Goal: Book appointment/travel/reservation

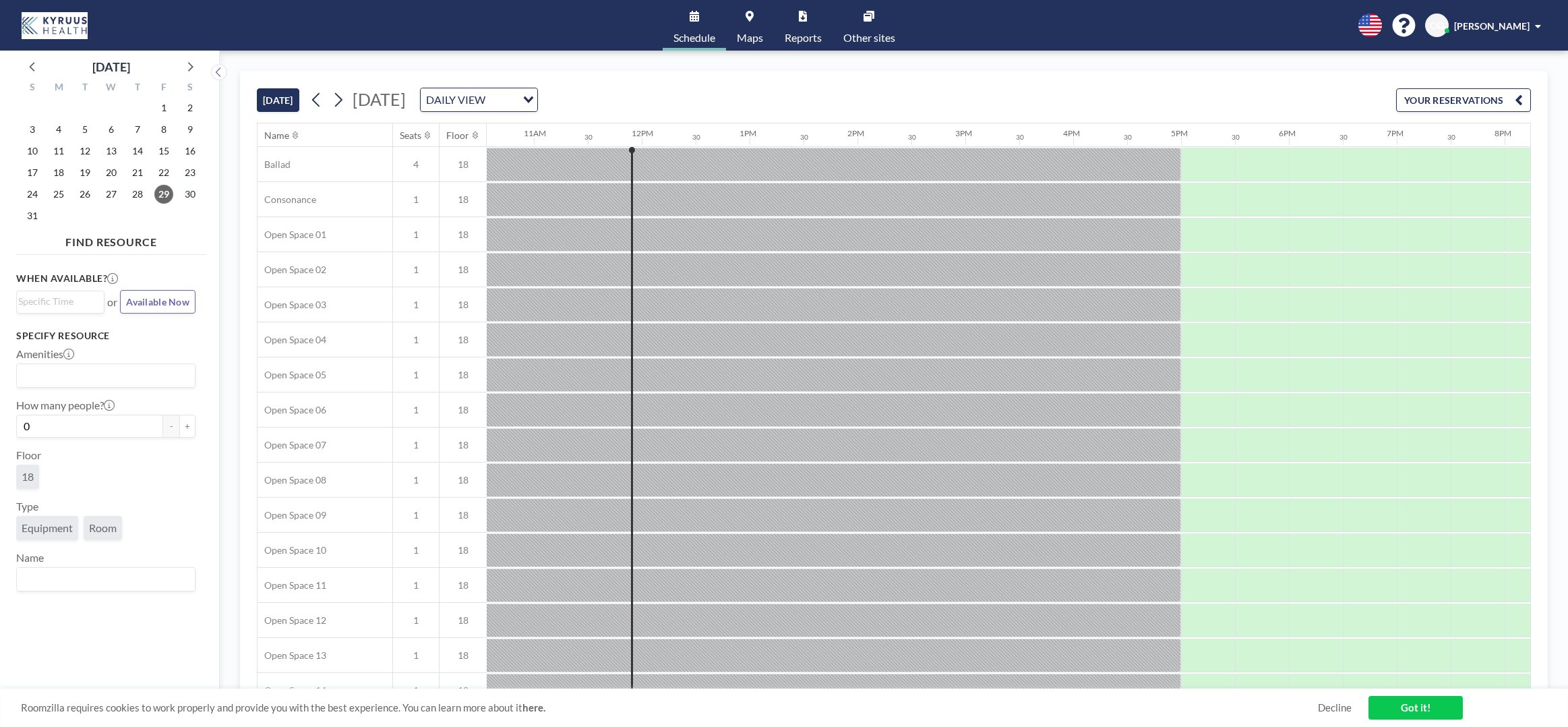
scroll to position [0, 1186]
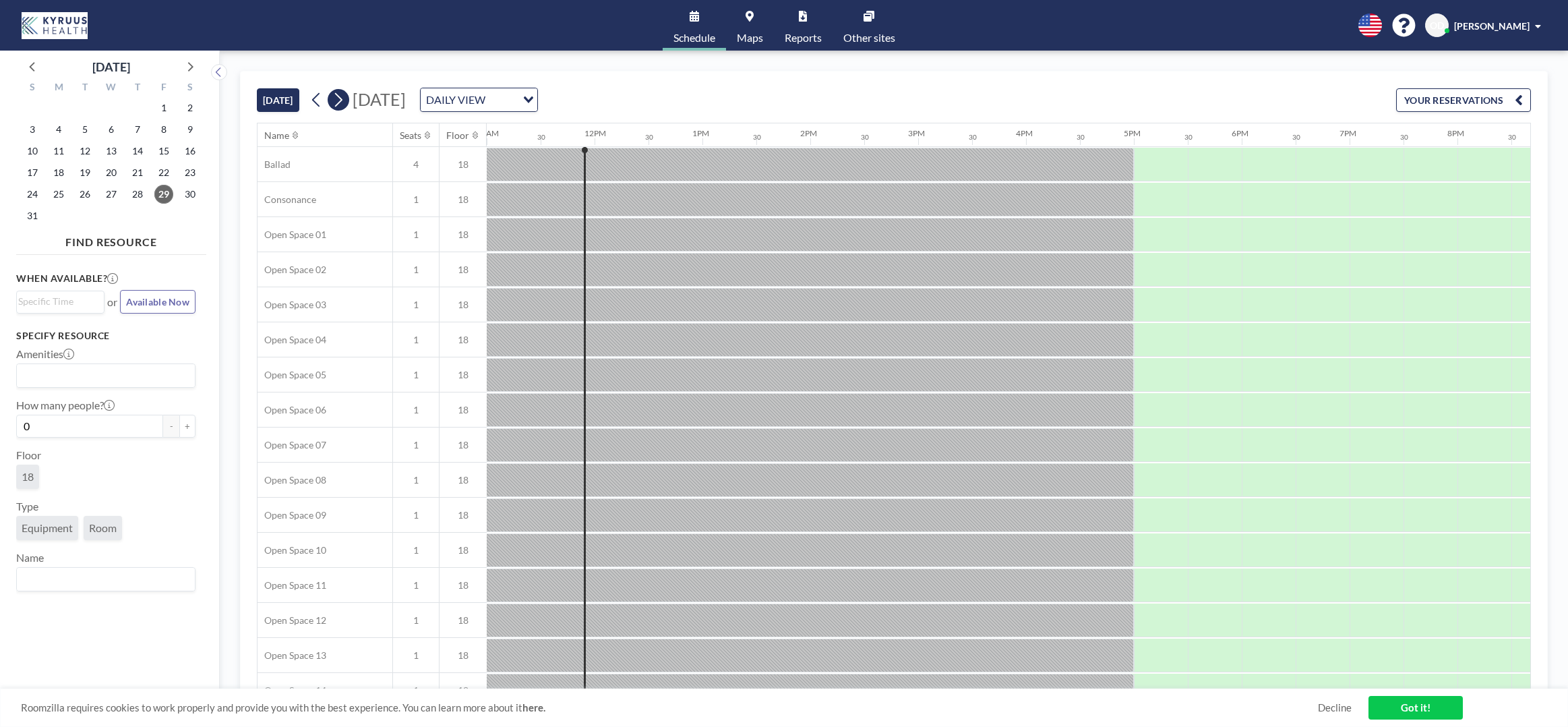
click at [337, 102] on icon at bounding box center [338, 100] width 13 height 20
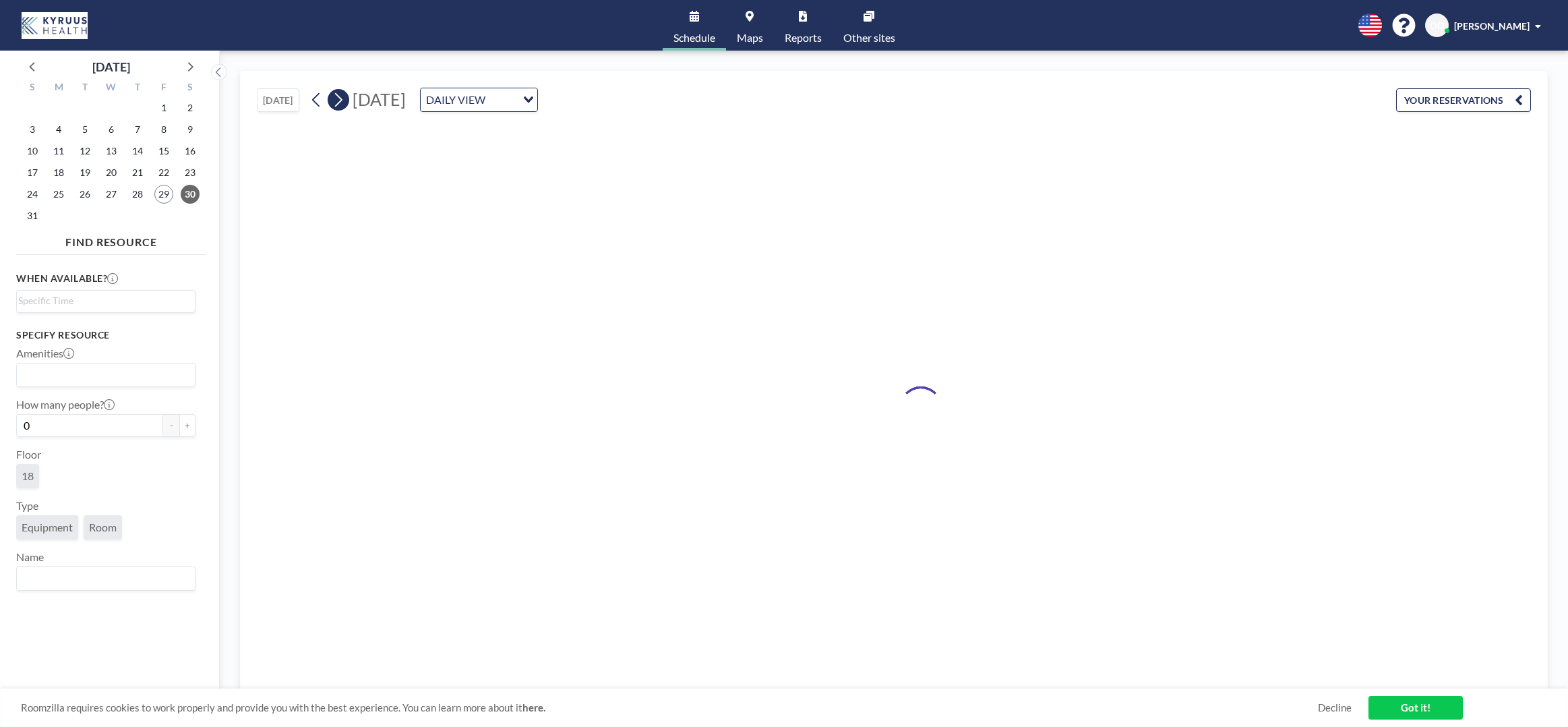
click at [337, 102] on icon at bounding box center [338, 100] width 13 height 20
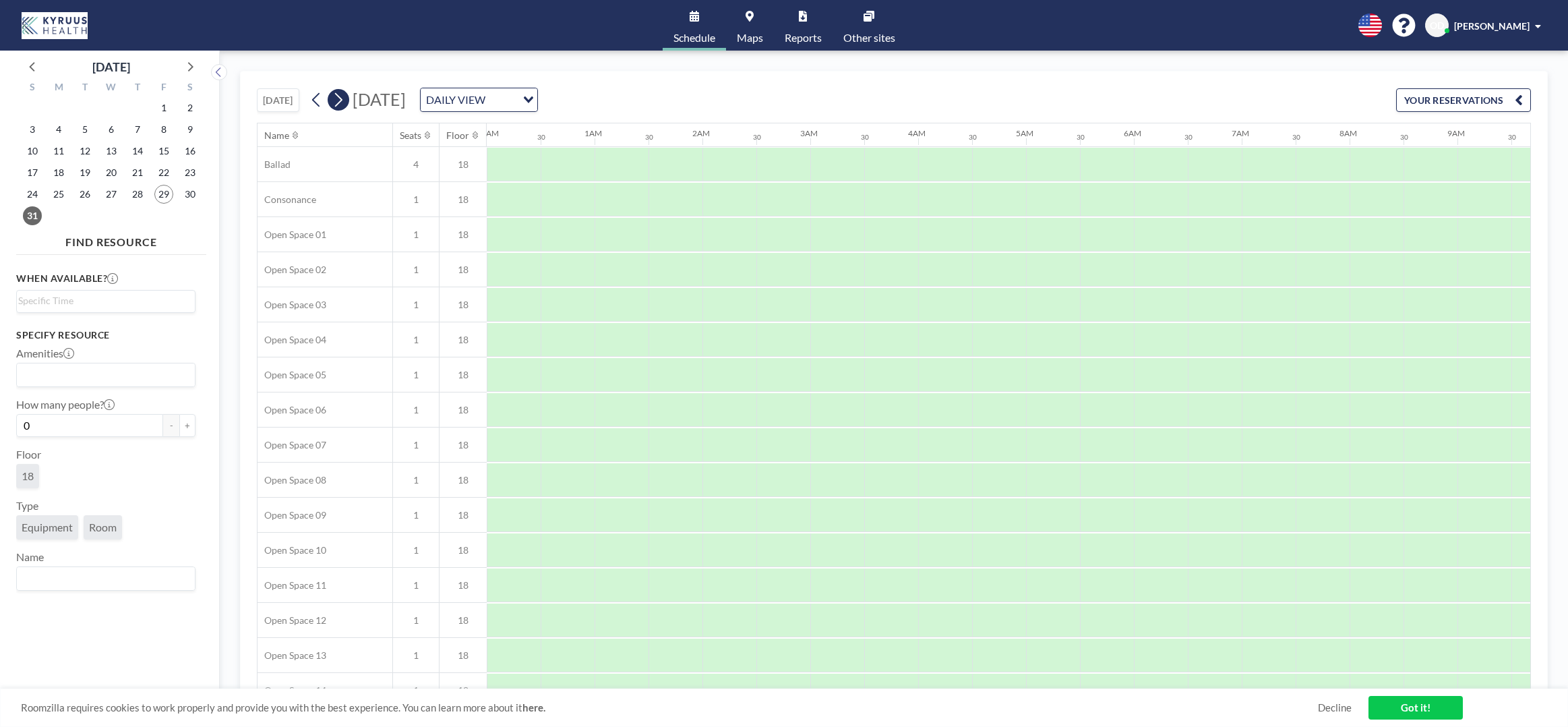
scroll to position [0, 651]
click at [337, 102] on icon at bounding box center [338, 100] width 13 height 20
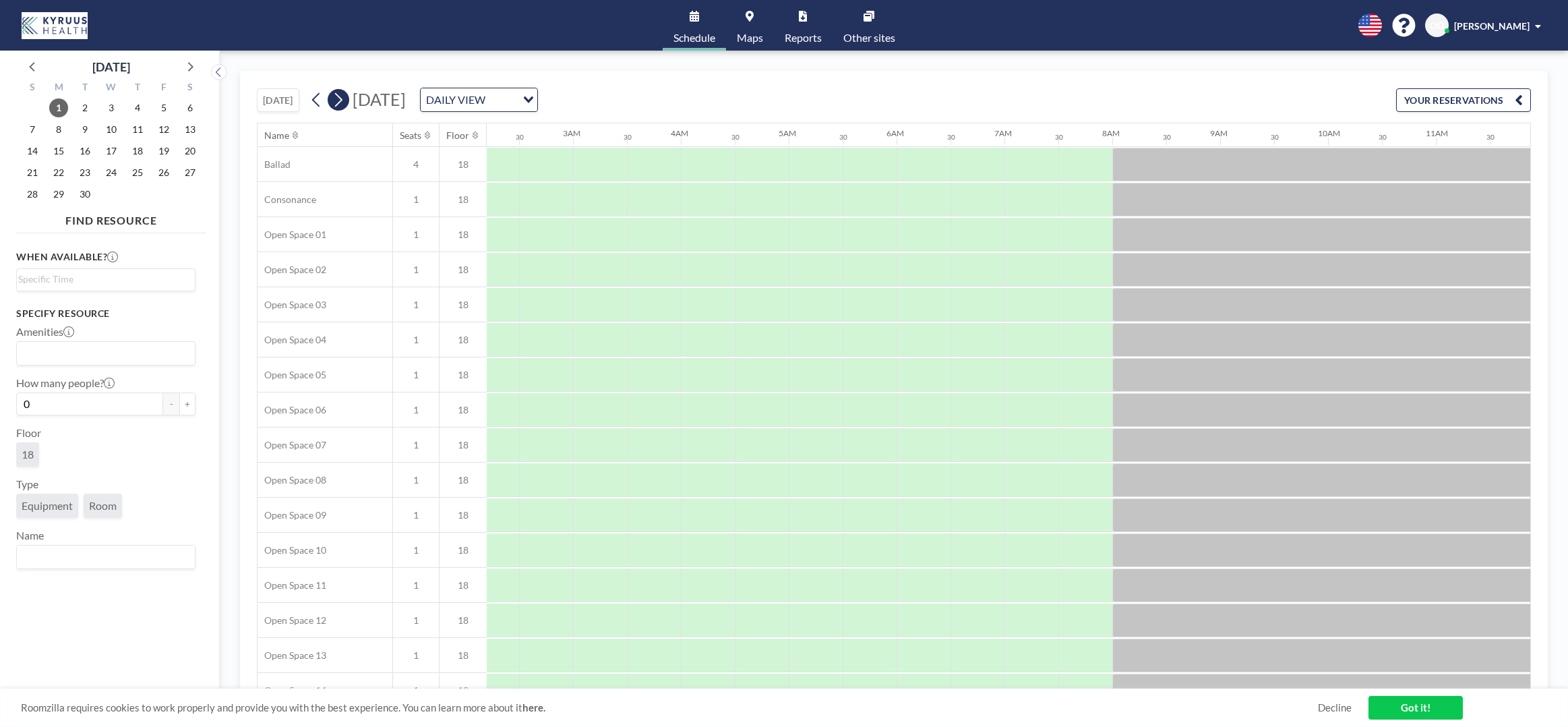
click at [337, 102] on icon at bounding box center [338, 100] width 13 height 20
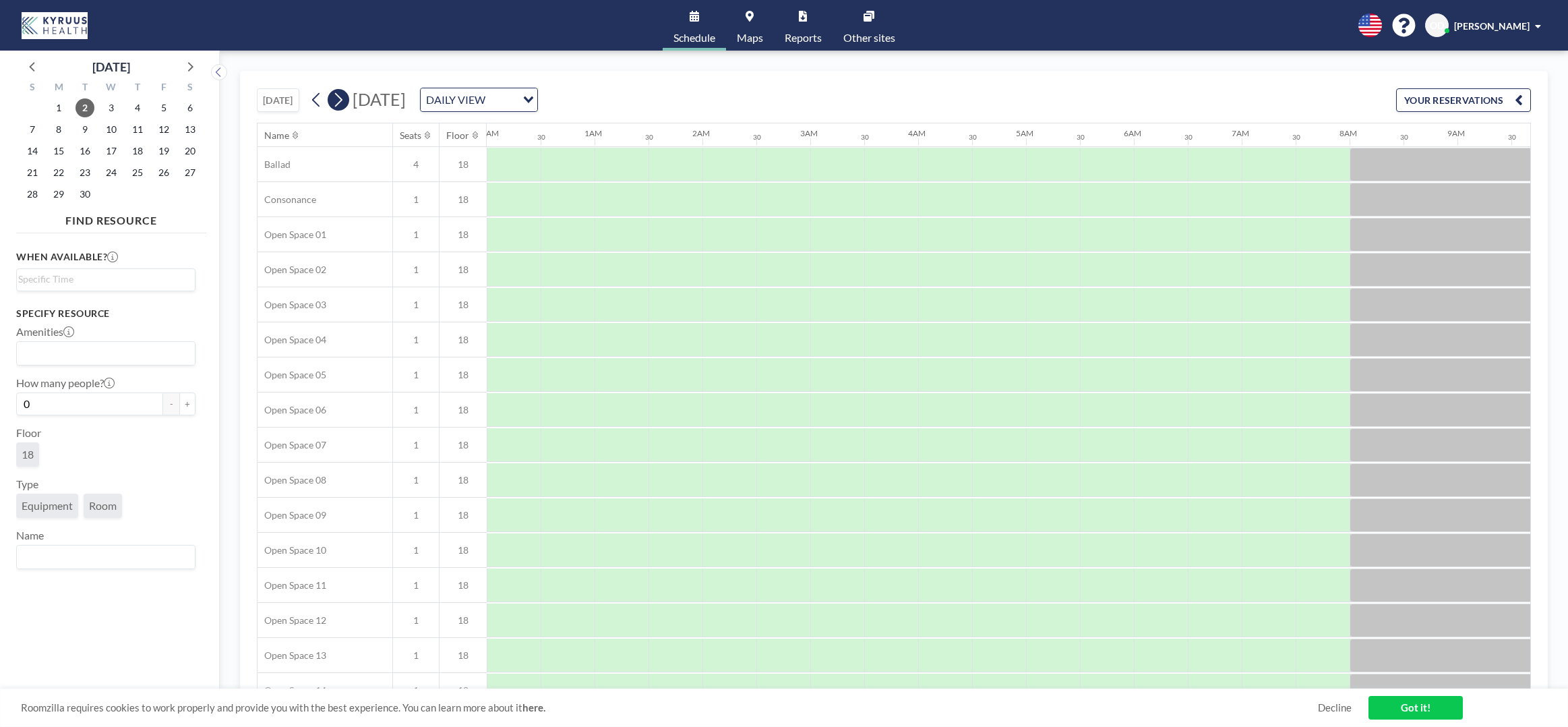
scroll to position [0, 274]
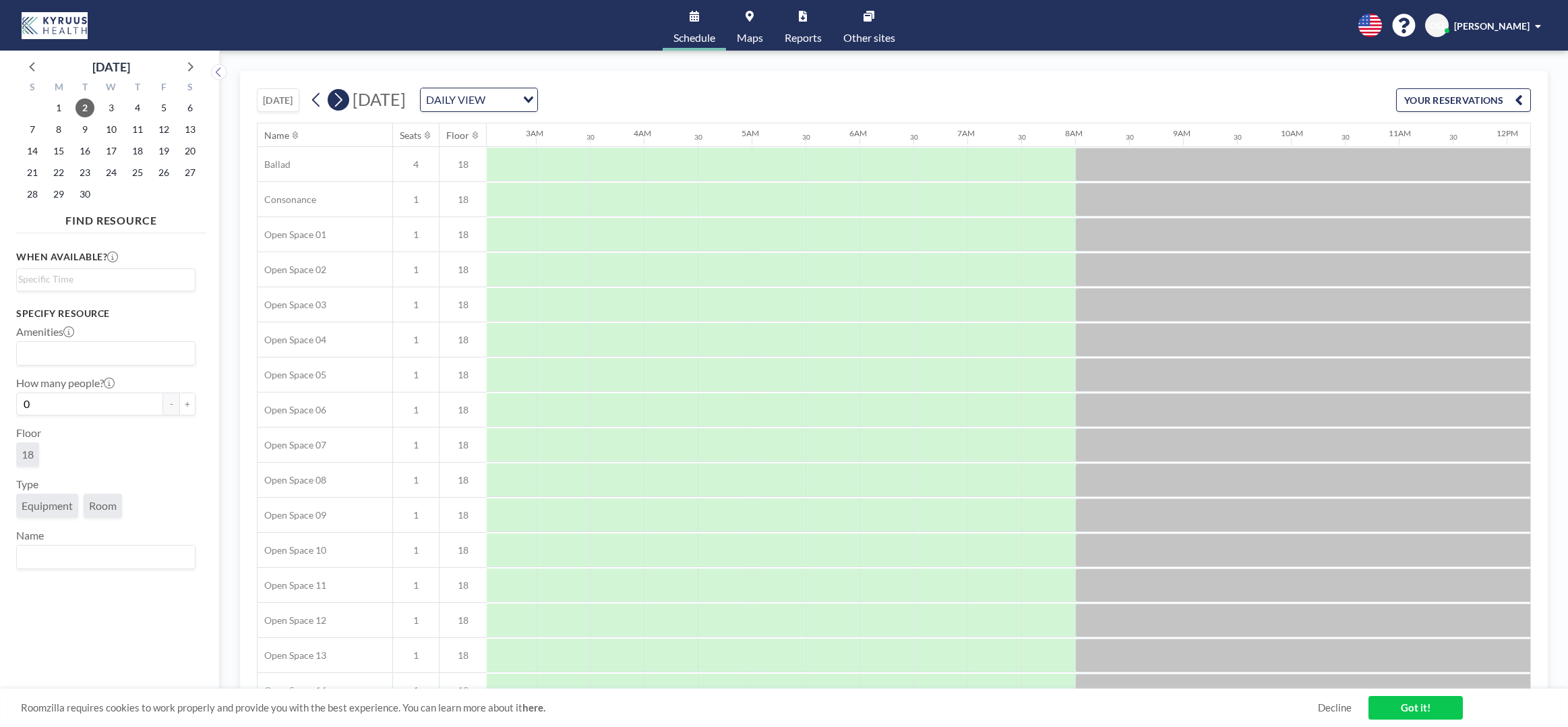
click at [337, 102] on icon at bounding box center [338, 100] width 13 height 20
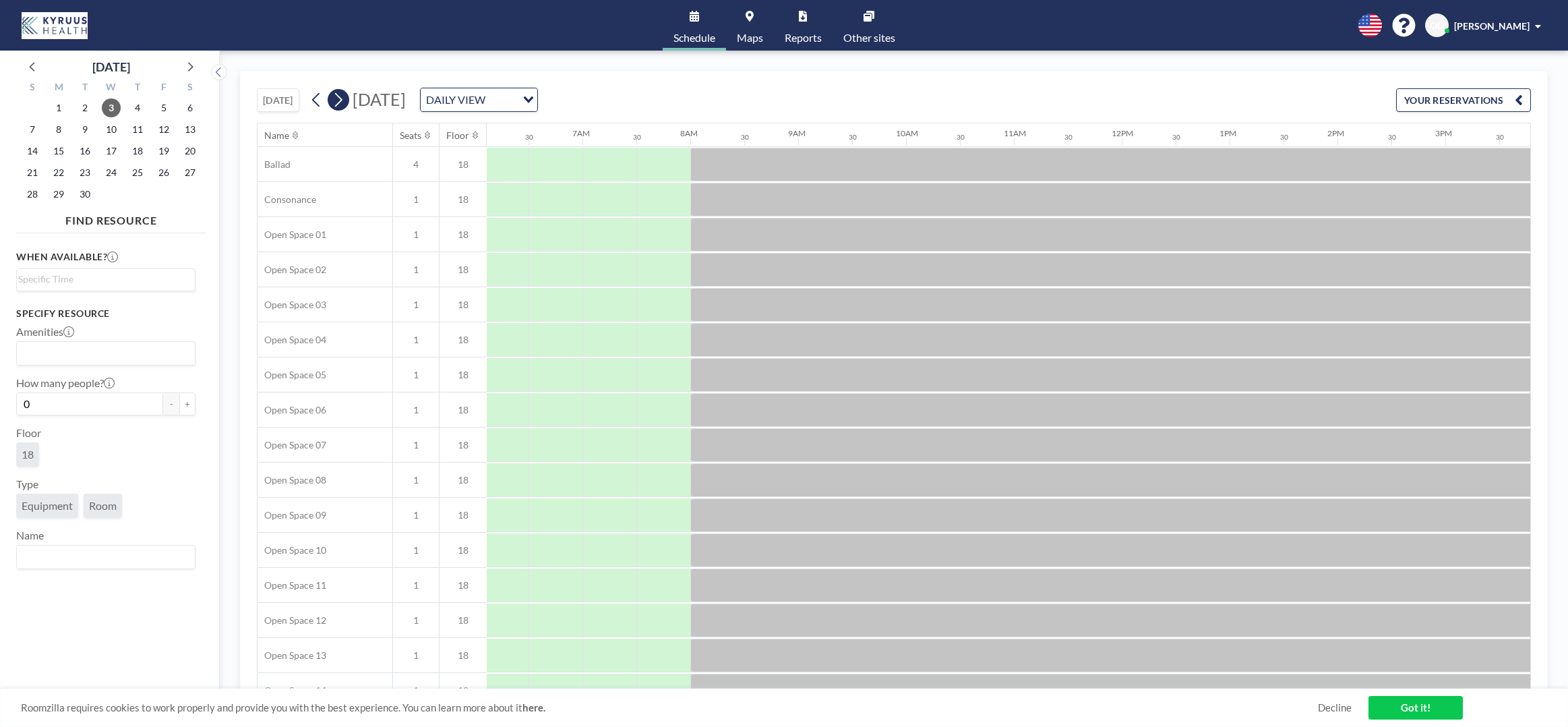
click at [337, 102] on icon at bounding box center [338, 100] width 13 height 20
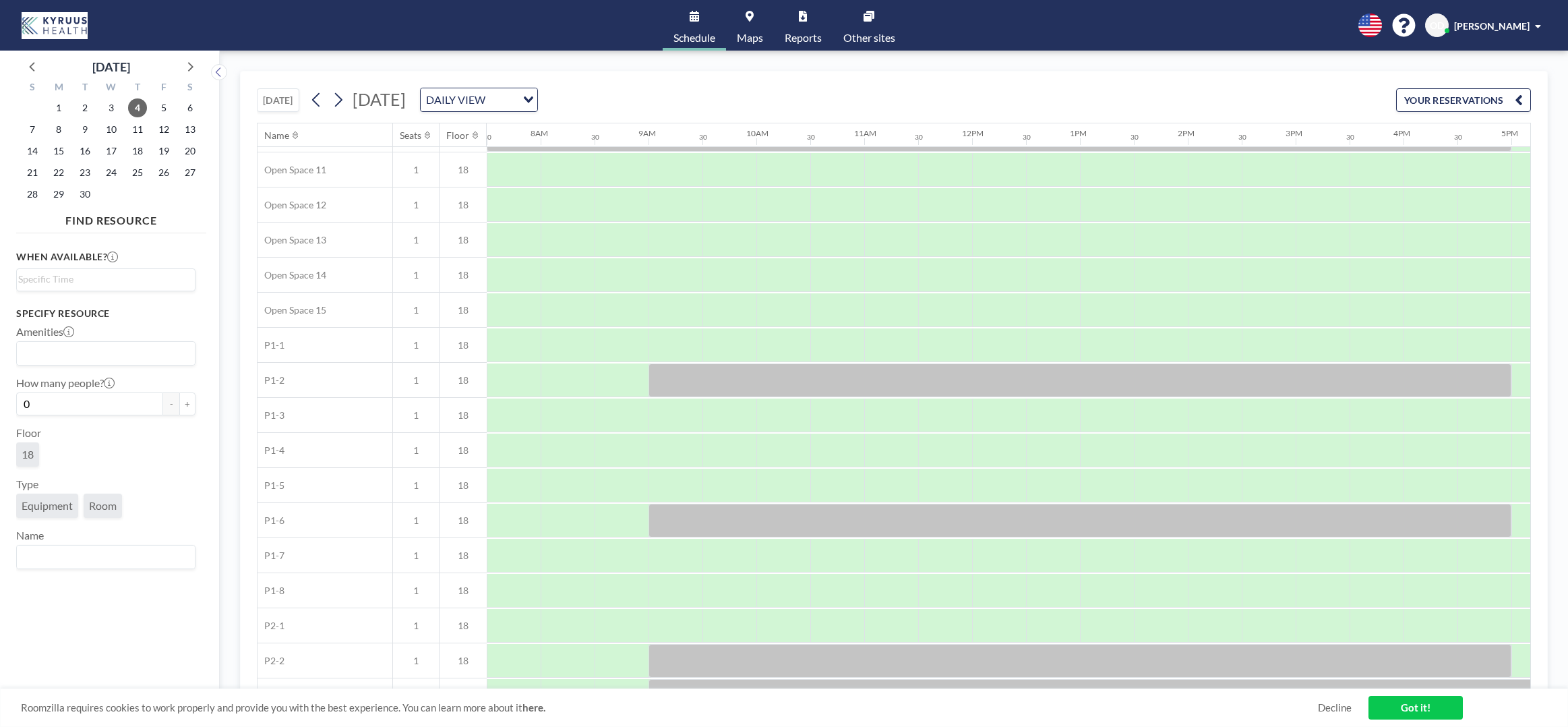
scroll to position [439, 809]
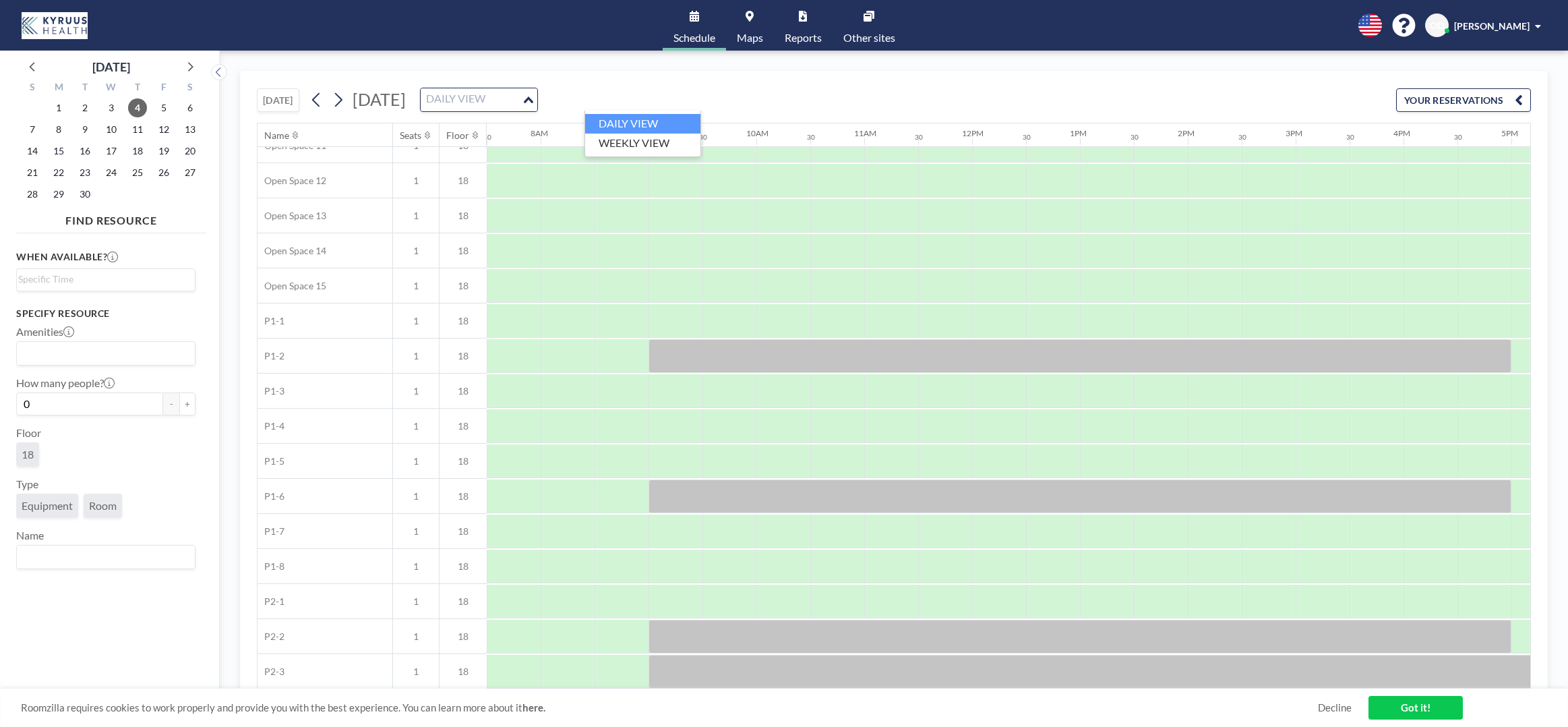
click at [537, 93] on div "DAILY VIEW Loading..." at bounding box center [479, 99] width 117 height 23
click at [875, 91] on div "TODAY Thursday, September 4, 2025 DAILY VIEW Loading... YOUR RESERVATIONS" at bounding box center [894, 96] width 1274 height 52
click at [751, 32] on span "Maps" at bounding box center [750, 37] width 26 height 11
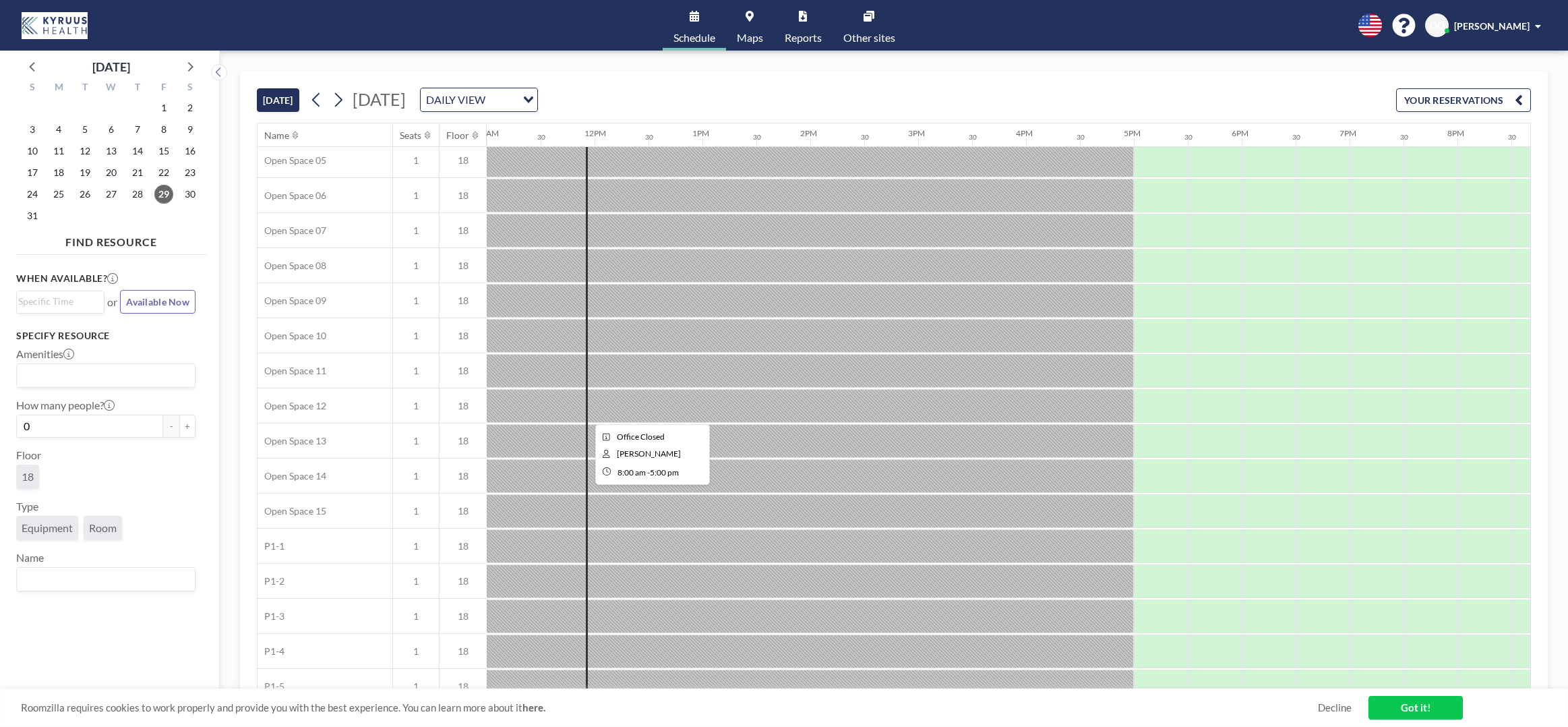
scroll to position [439, 1186]
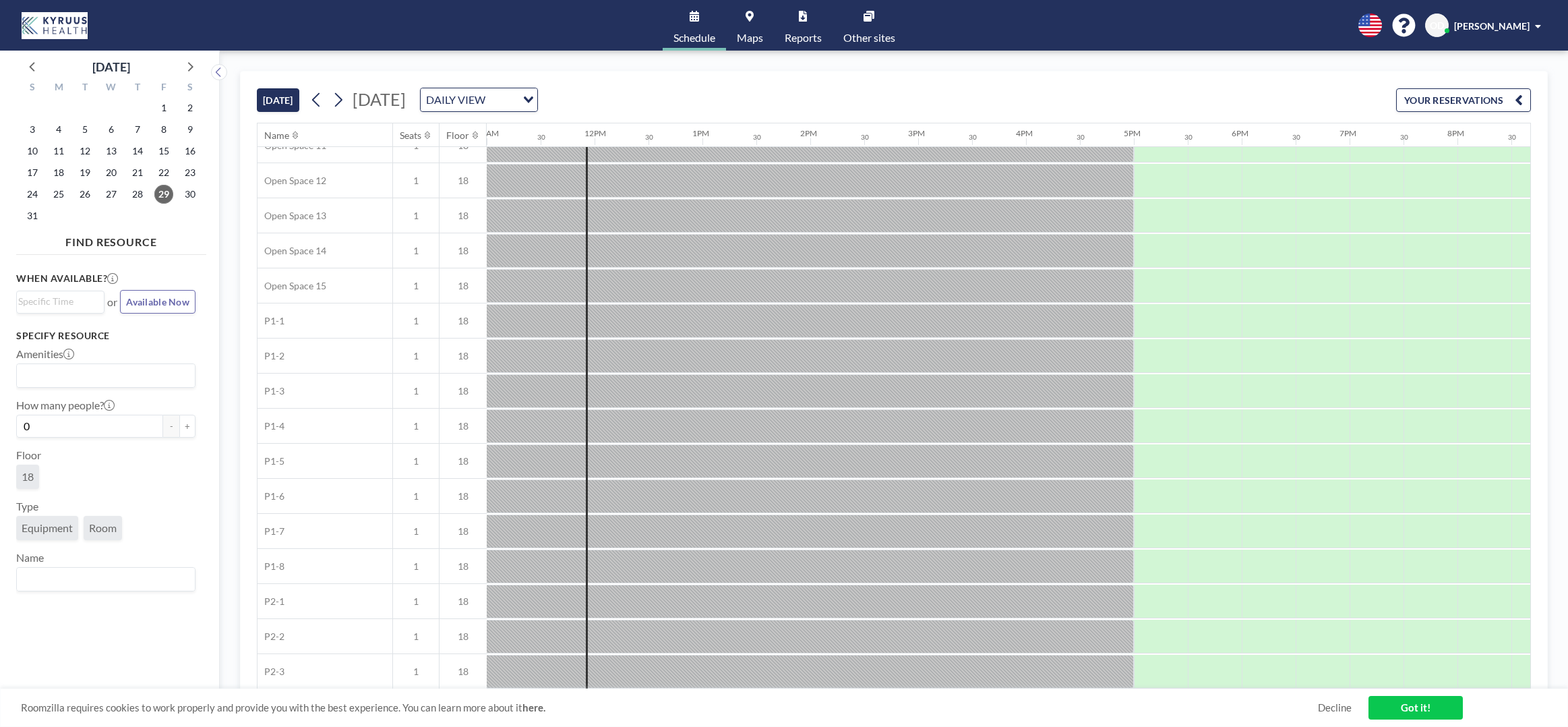
click at [718, 88] on div "TODAY Friday, August 29, 2025 DAILY VIEW Loading... YOUR RESERVATIONS" at bounding box center [894, 96] width 1274 height 52
click at [190, 69] on icon at bounding box center [190, 66] width 5 height 9
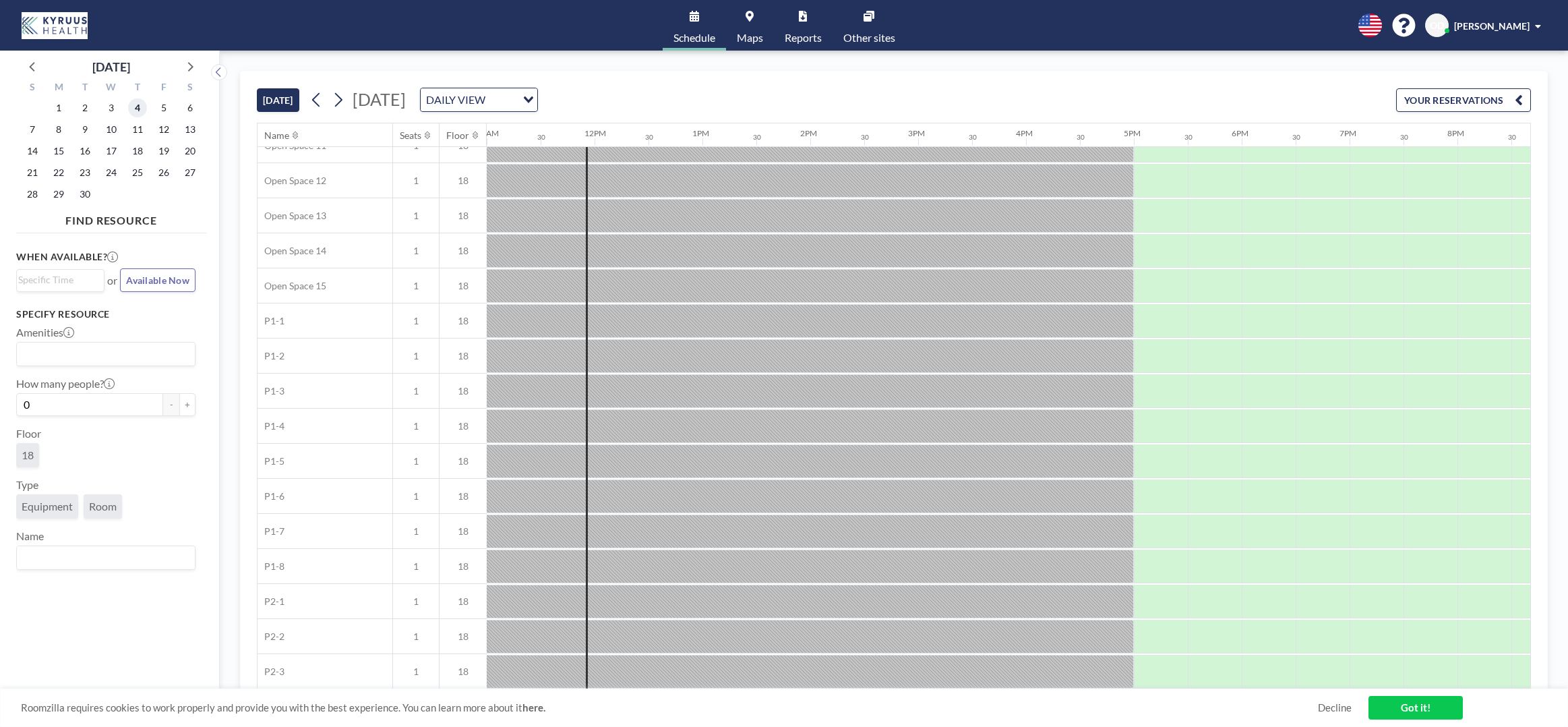
click at [143, 108] on span "4" at bounding box center [137, 107] width 19 height 19
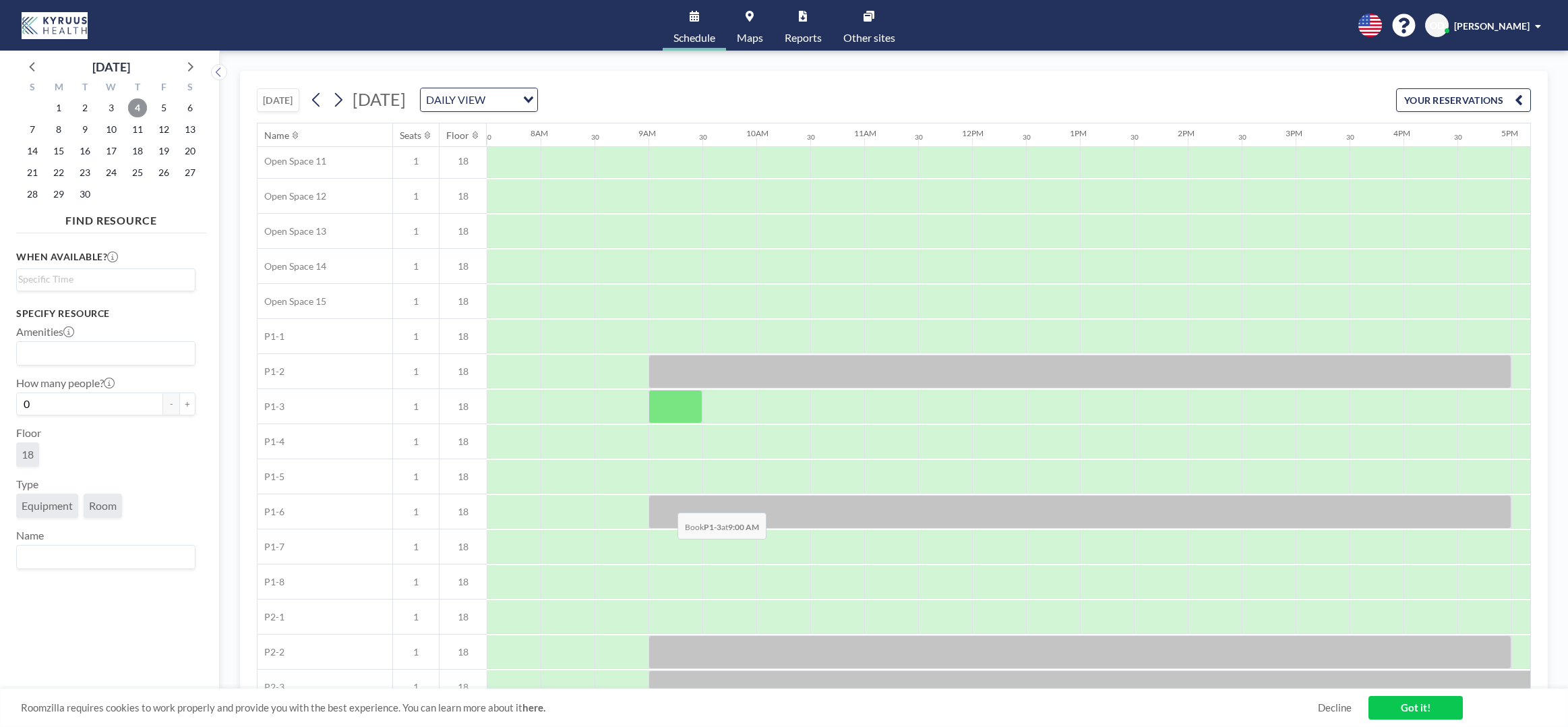
scroll to position [439, 809]
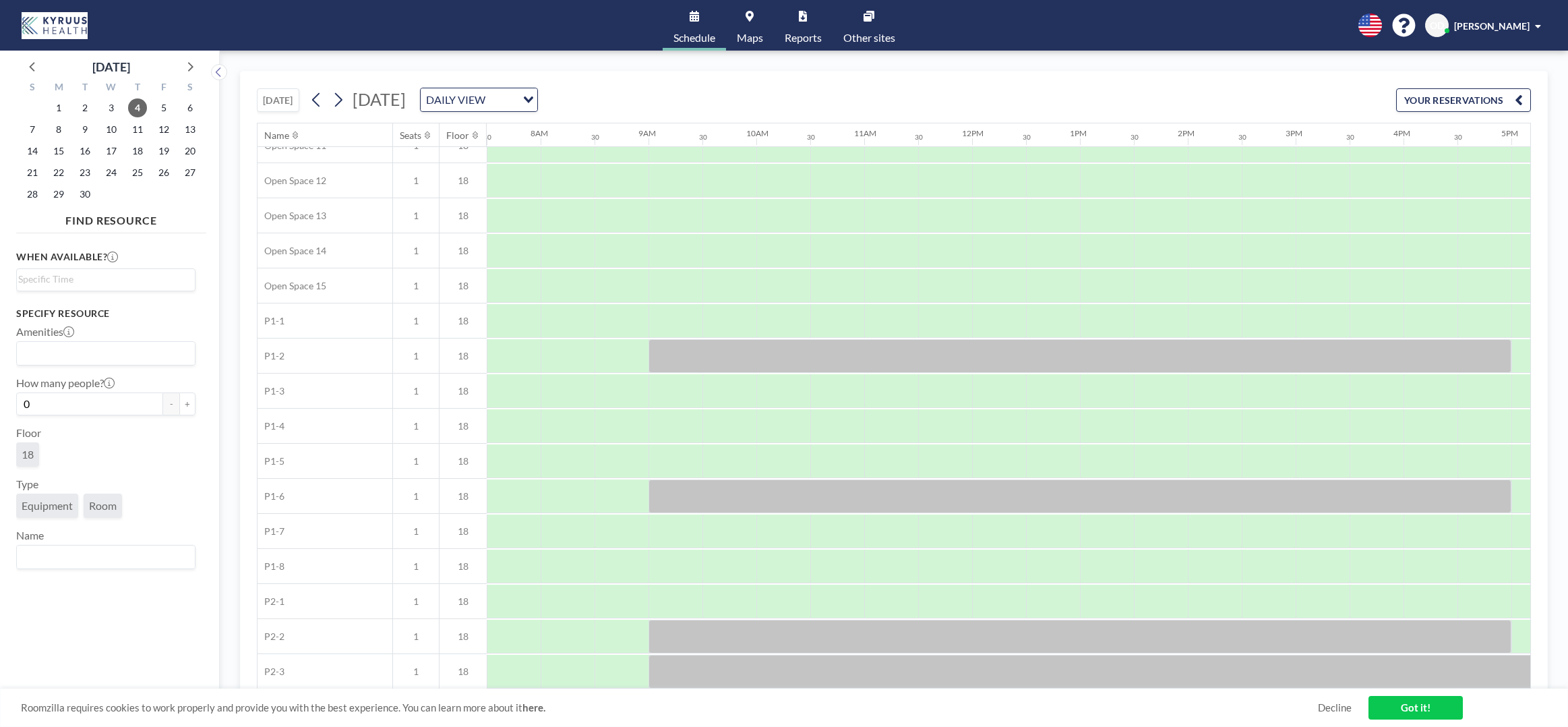
click at [747, 30] on link "Maps" at bounding box center [750, 25] width 48 height 51
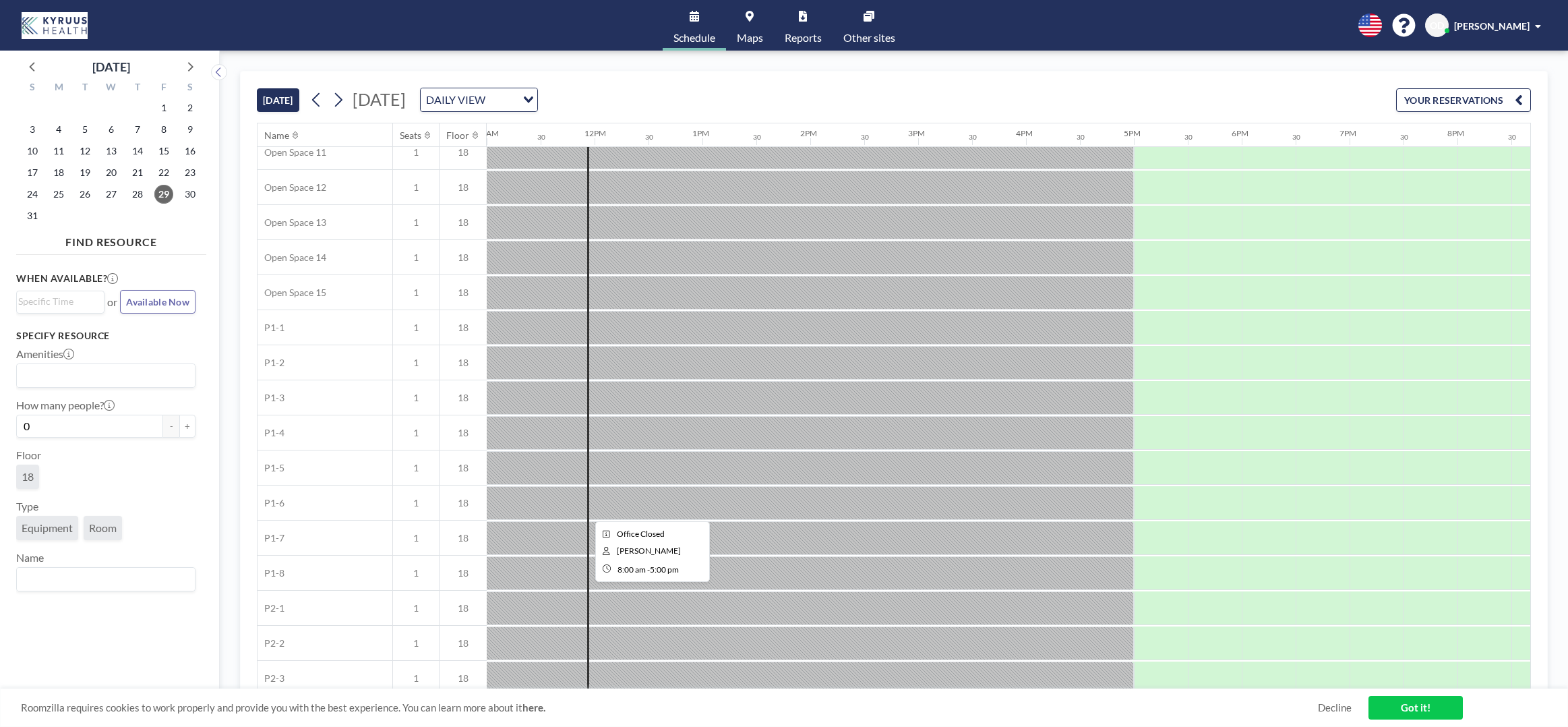
scroll to position [439, 1186]
click at [339, 98] on icon at bounding box center [338, 100] width 13 height 20
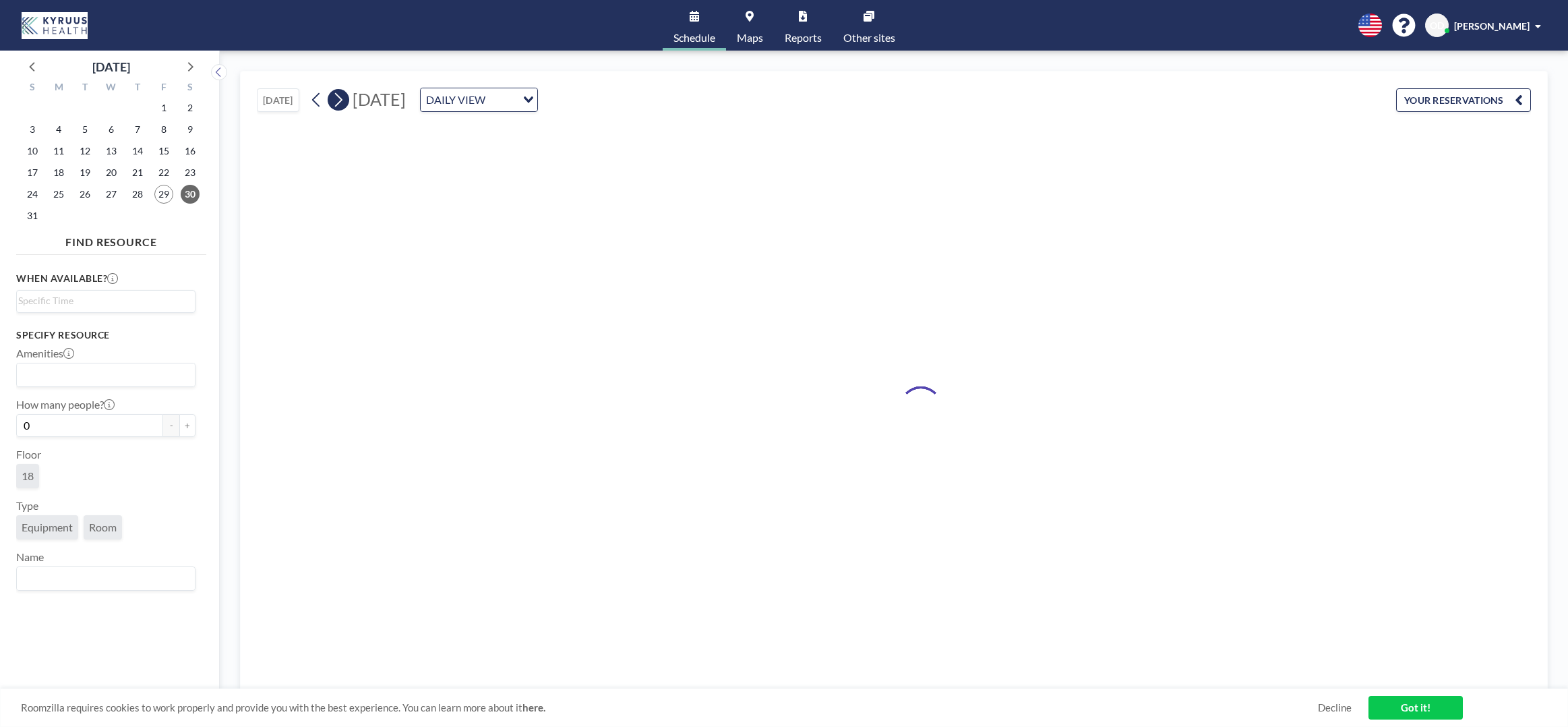
click at [339, 98] on icon at bounding box center [338, 100] width 13 height 20
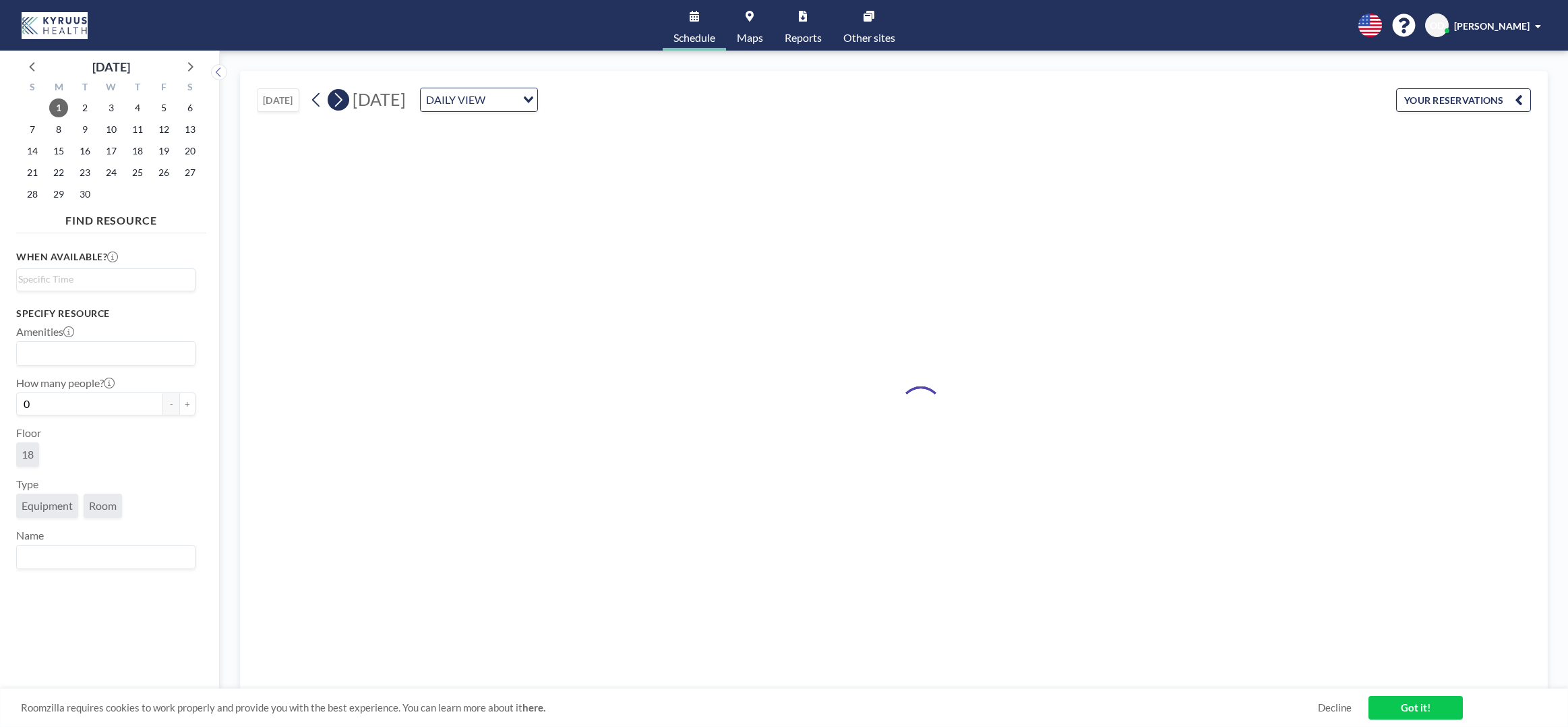
click at [339, 98] on icon at bounding box center [338, 100] width 13 height 20
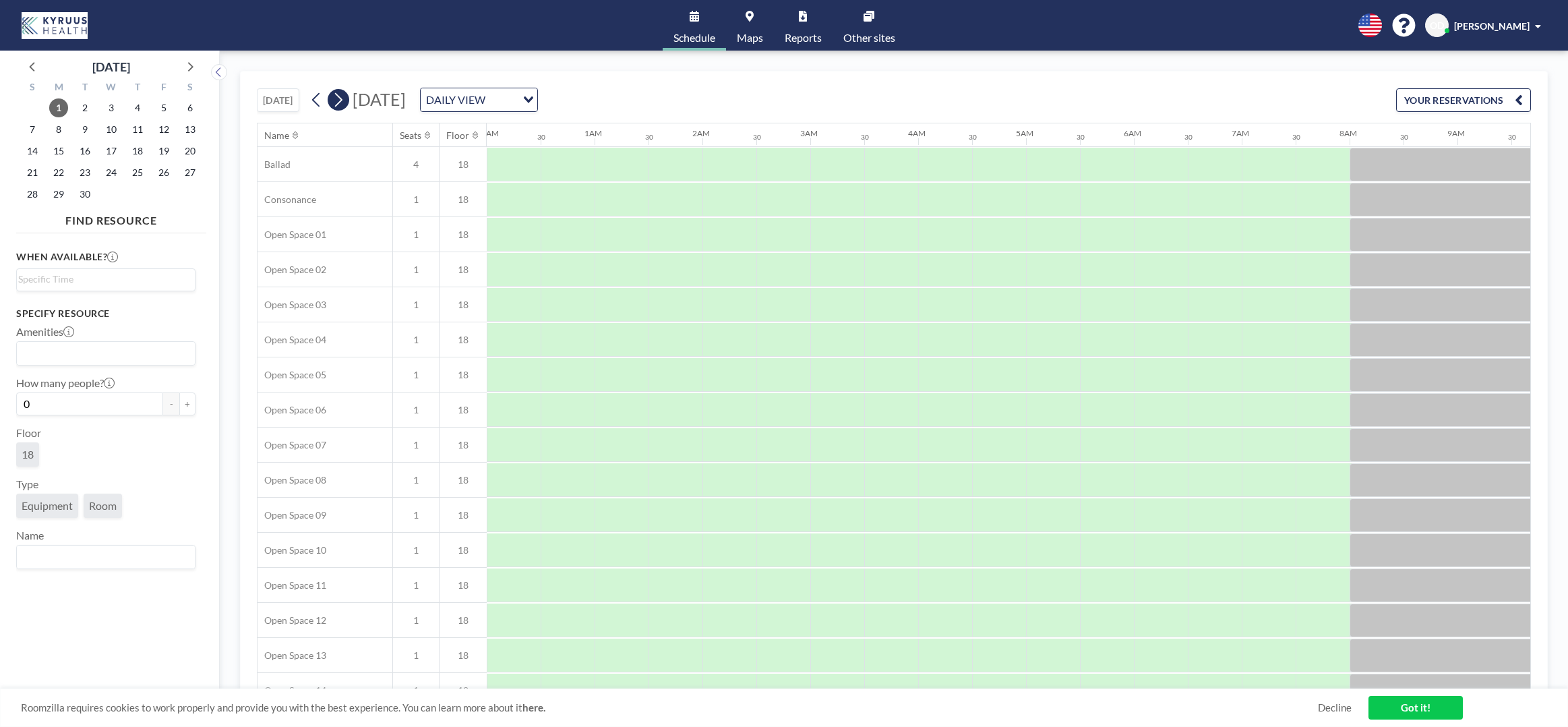
scroll to position [0, 0]
click at [339, 98] on icon at bounding box center [338, 100] width 13 height 20
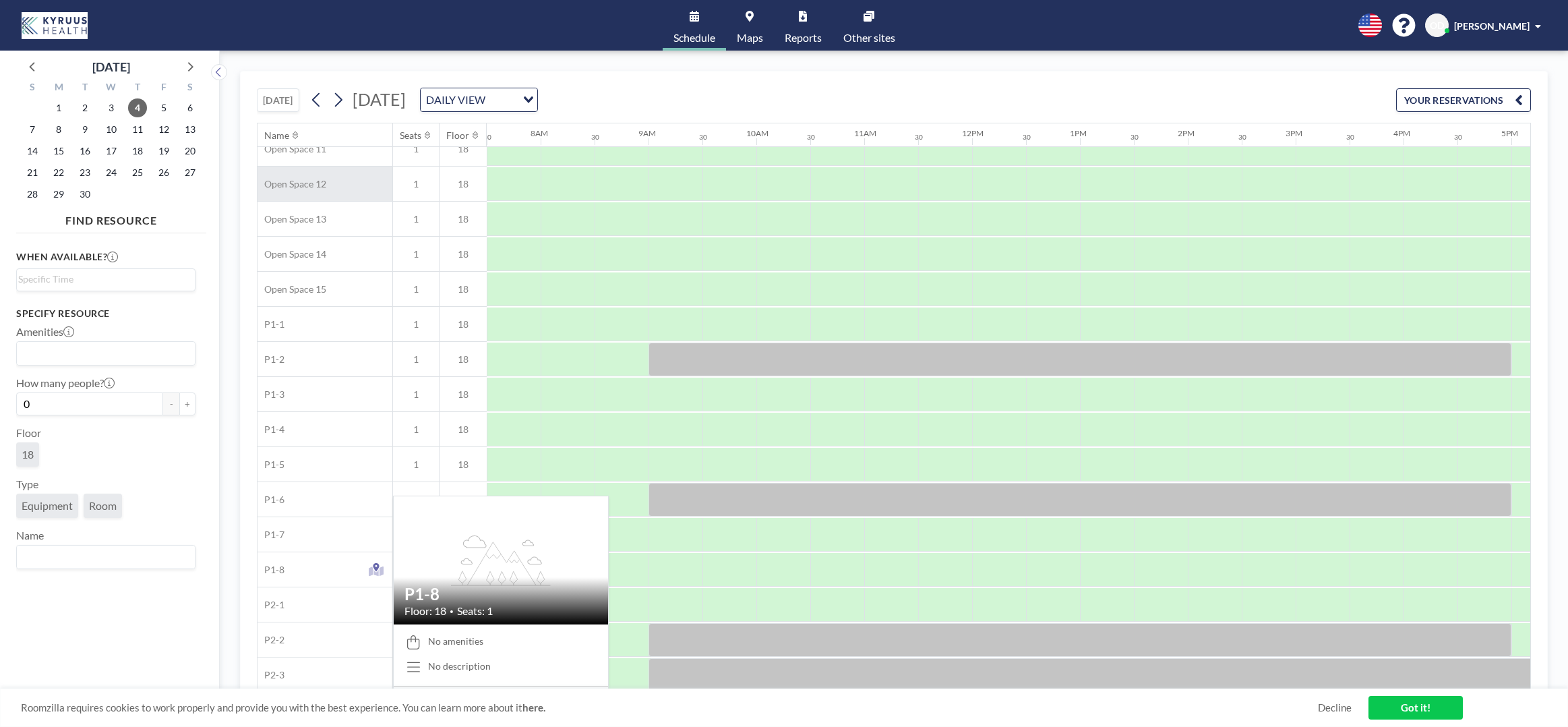
scroll to position [439, 809]
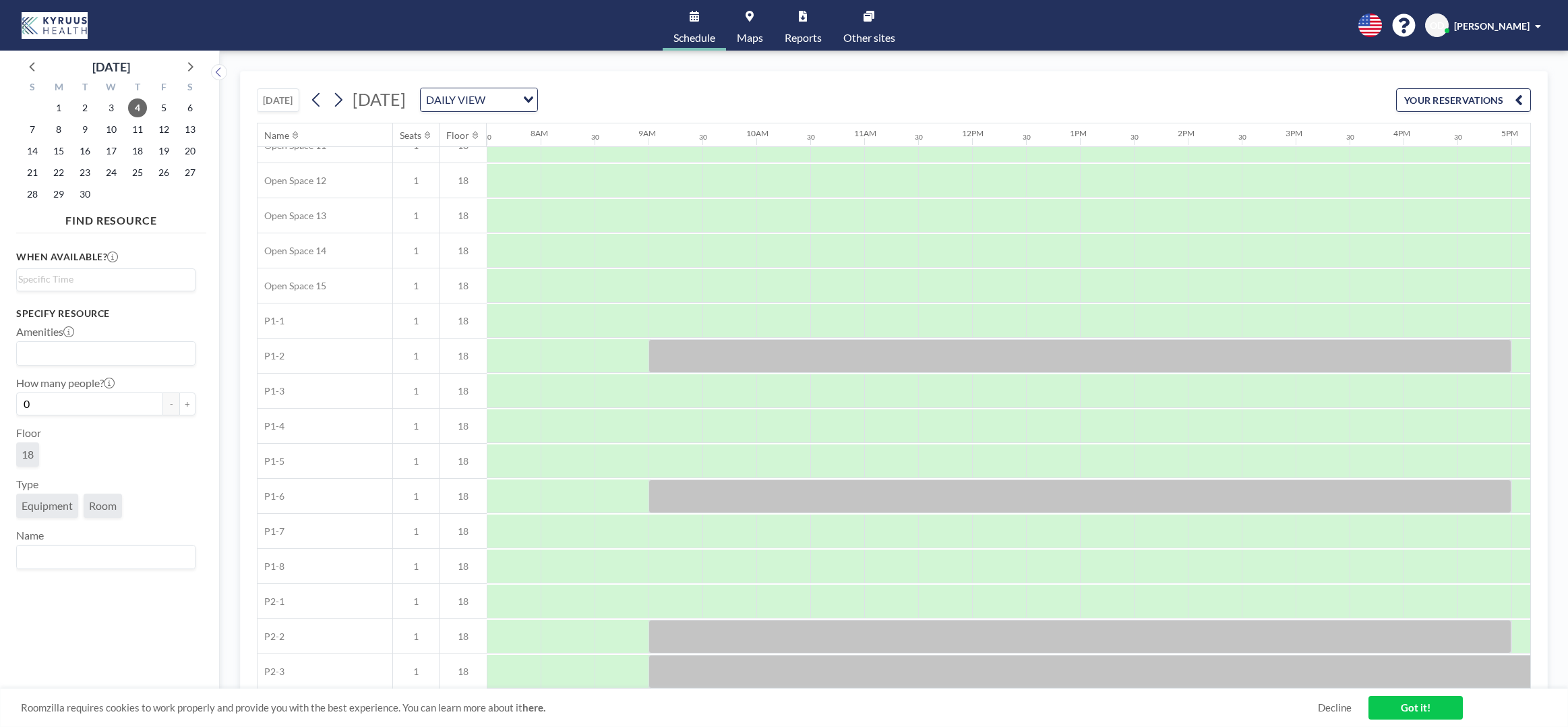
click at [738, 41] on span "Maps" at bounding box center [750, 37] width 26 height 11
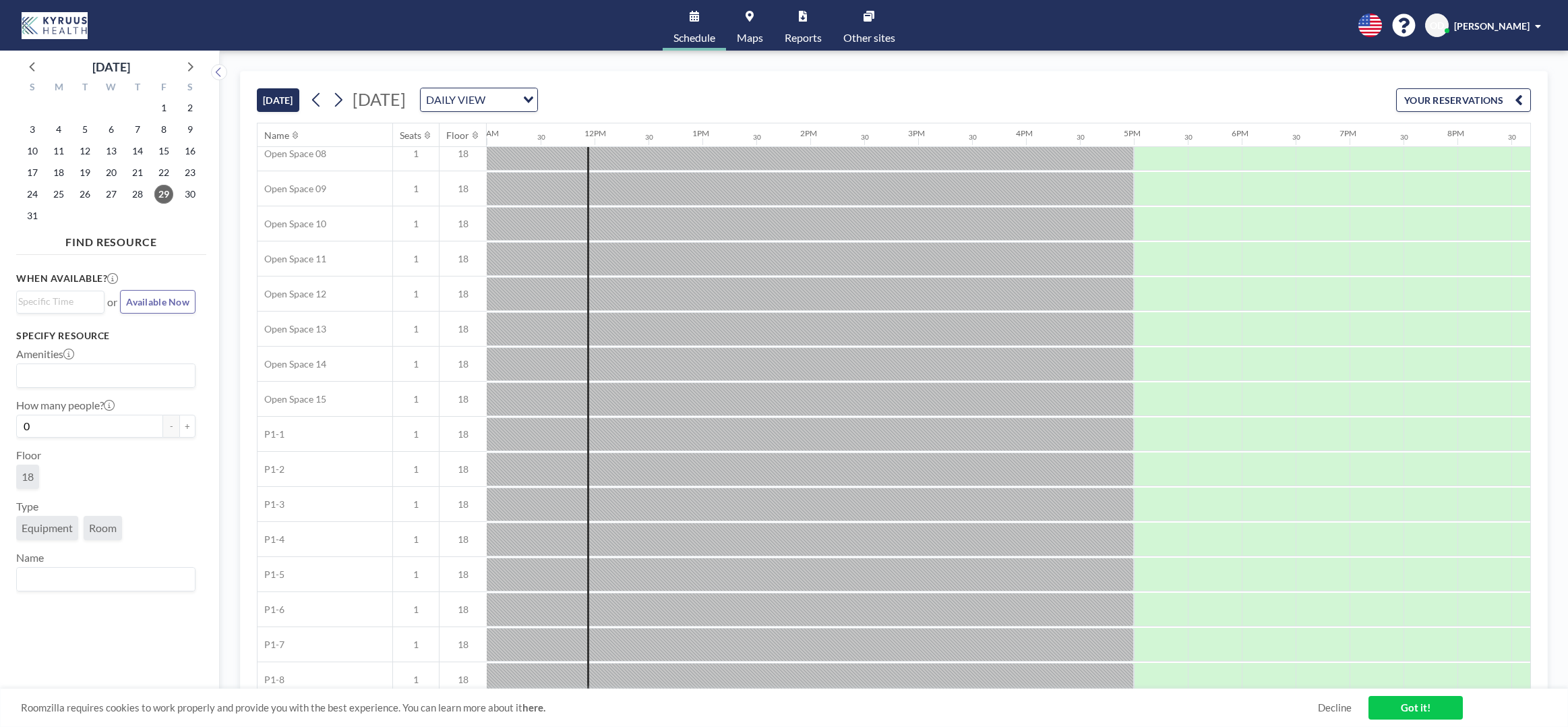
scroll to position [439, 1186]
click at [344, 90] on icon at bounding box center [338, 100] width 13 height 20
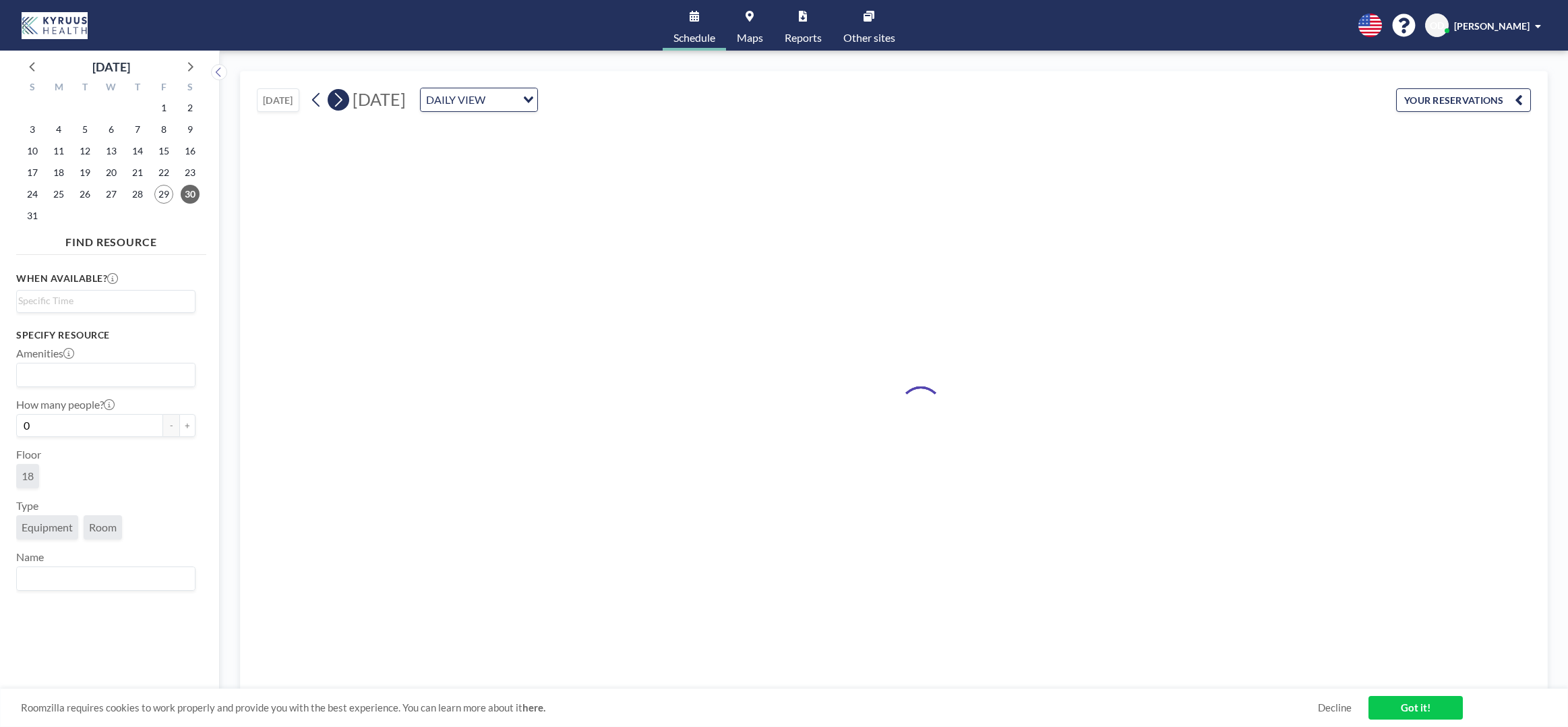
click at [344, 90] on icon at bounding box center [338, 100] width 13 height 20
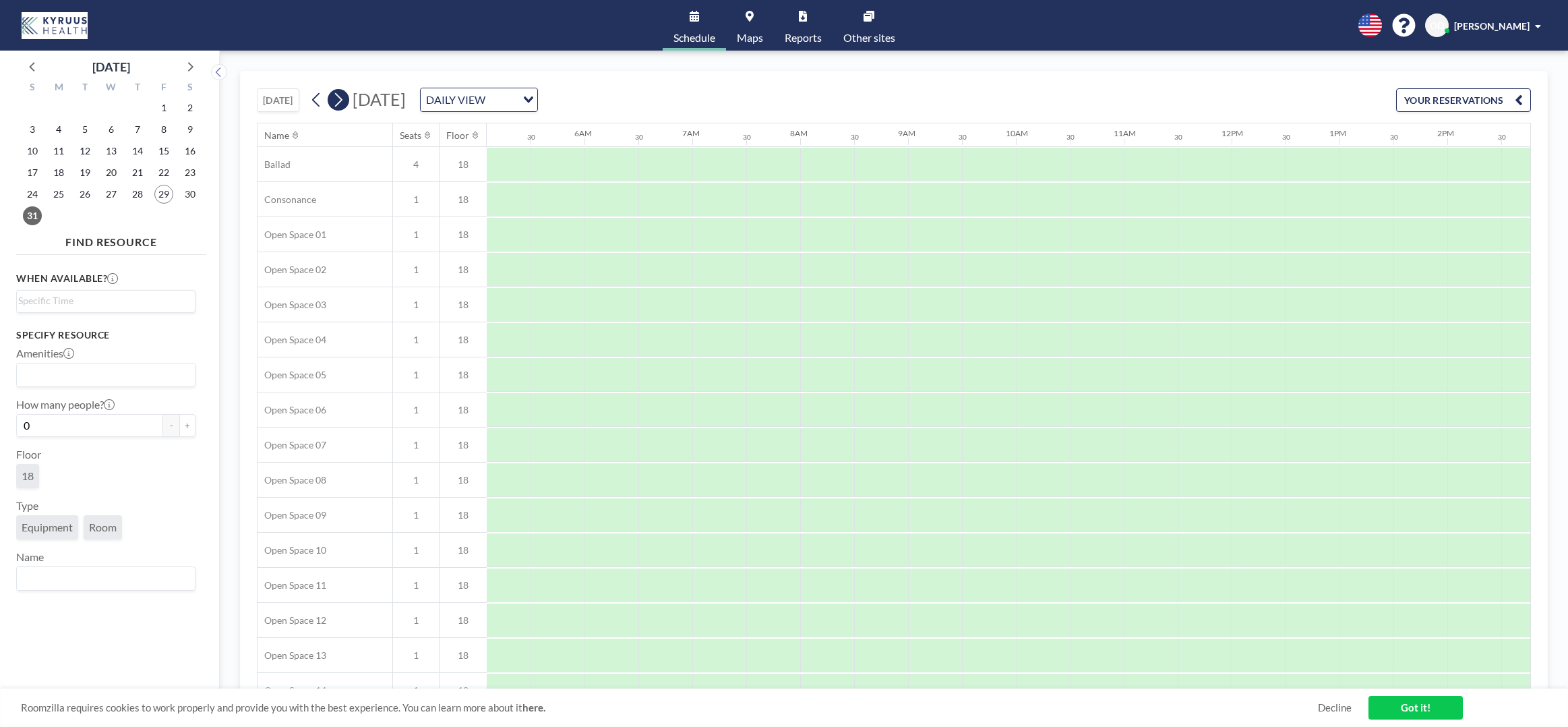
scroll to position [0, 806]
click at [342, 98] on icon at bounding box center [338, 100] width 13 height 20
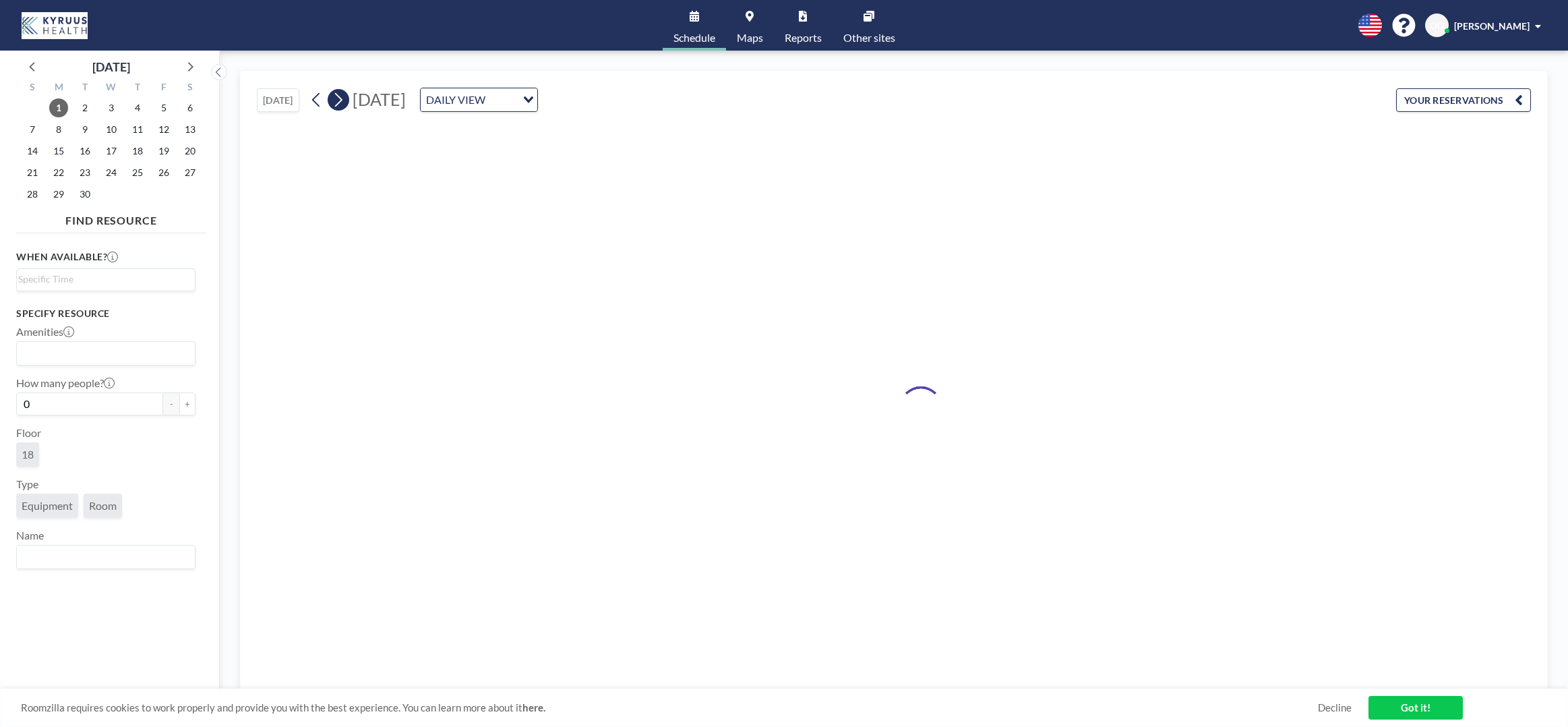
click at [342, 100] on icon at bounding box center [338, 100] width 13 height 20
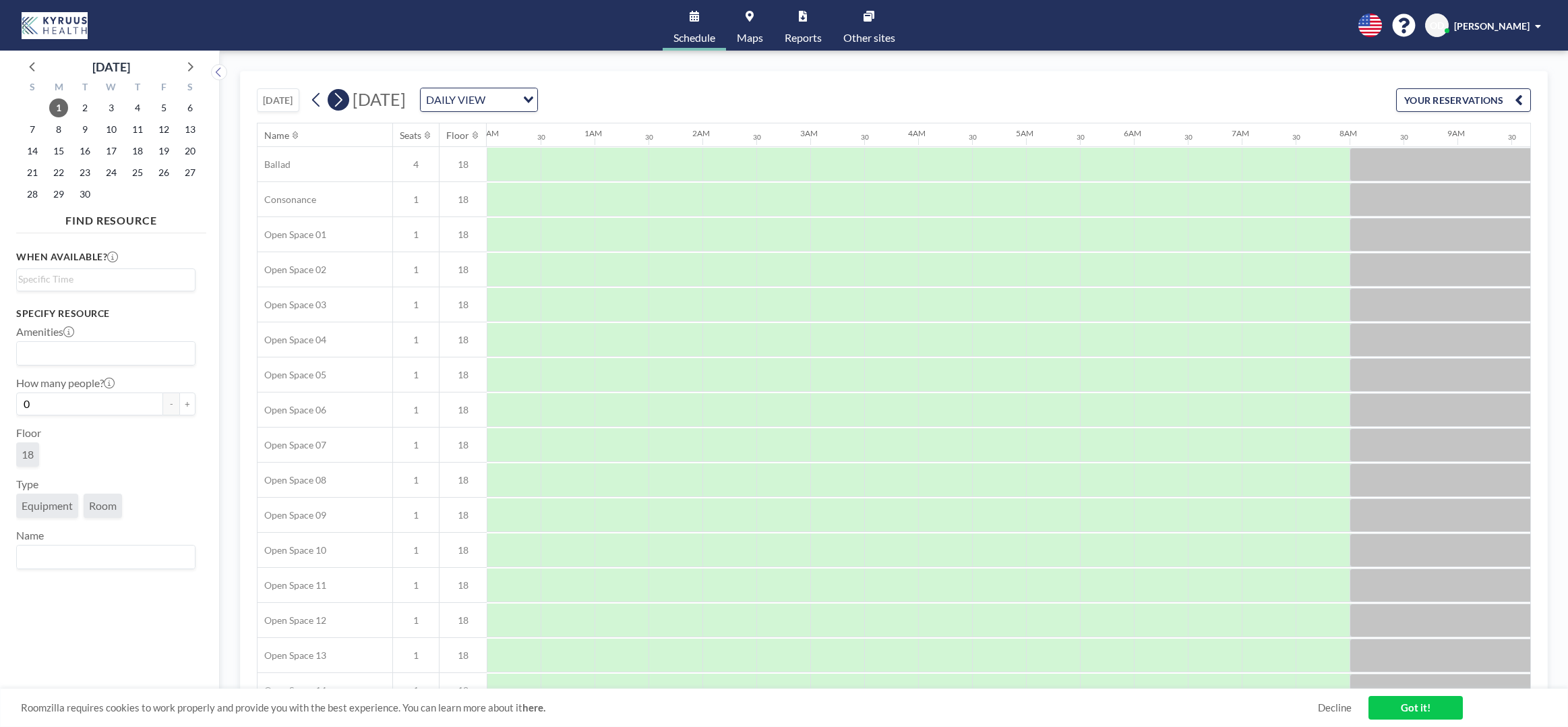
scroll to position [0, 0]
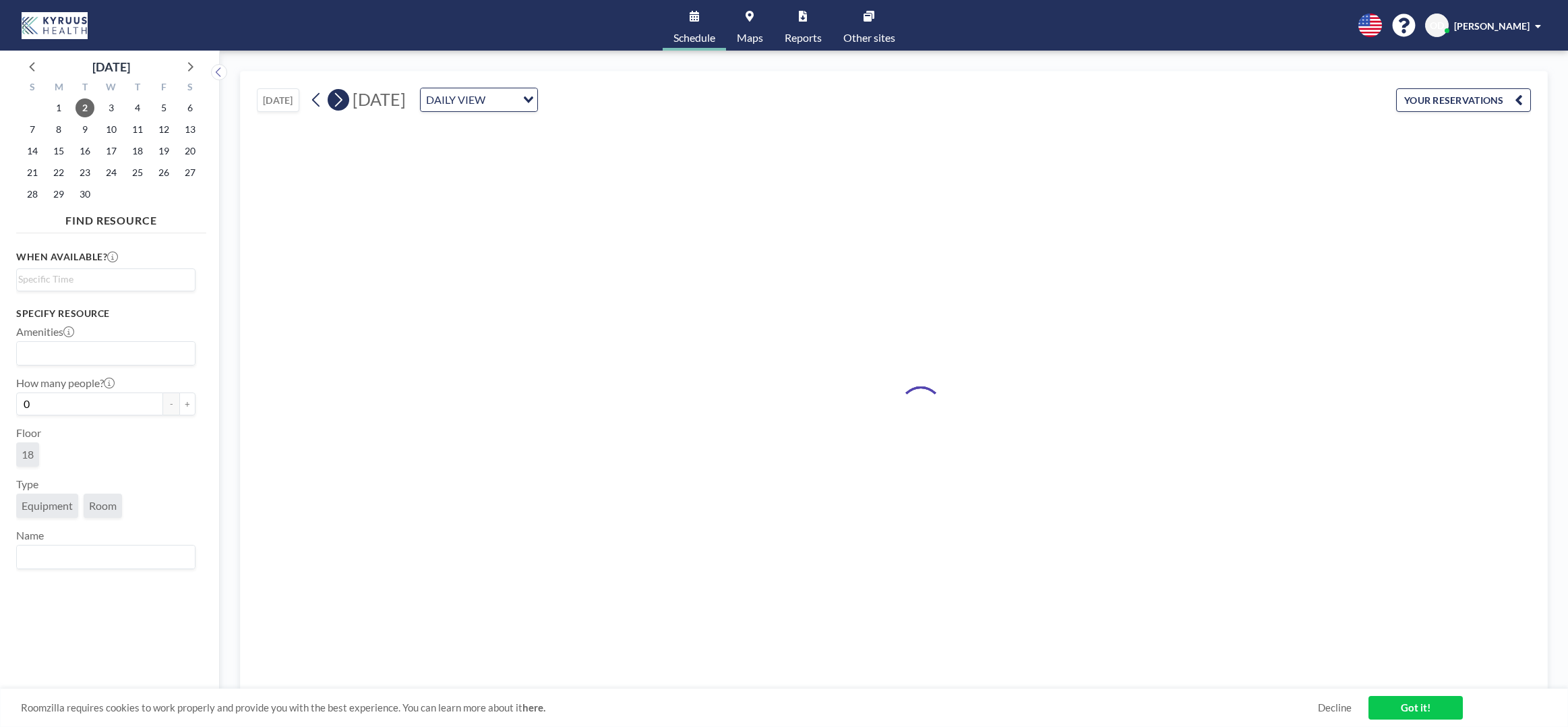
click at [342, 100] on icon at bounding box center [338, 100] width 13 height 20
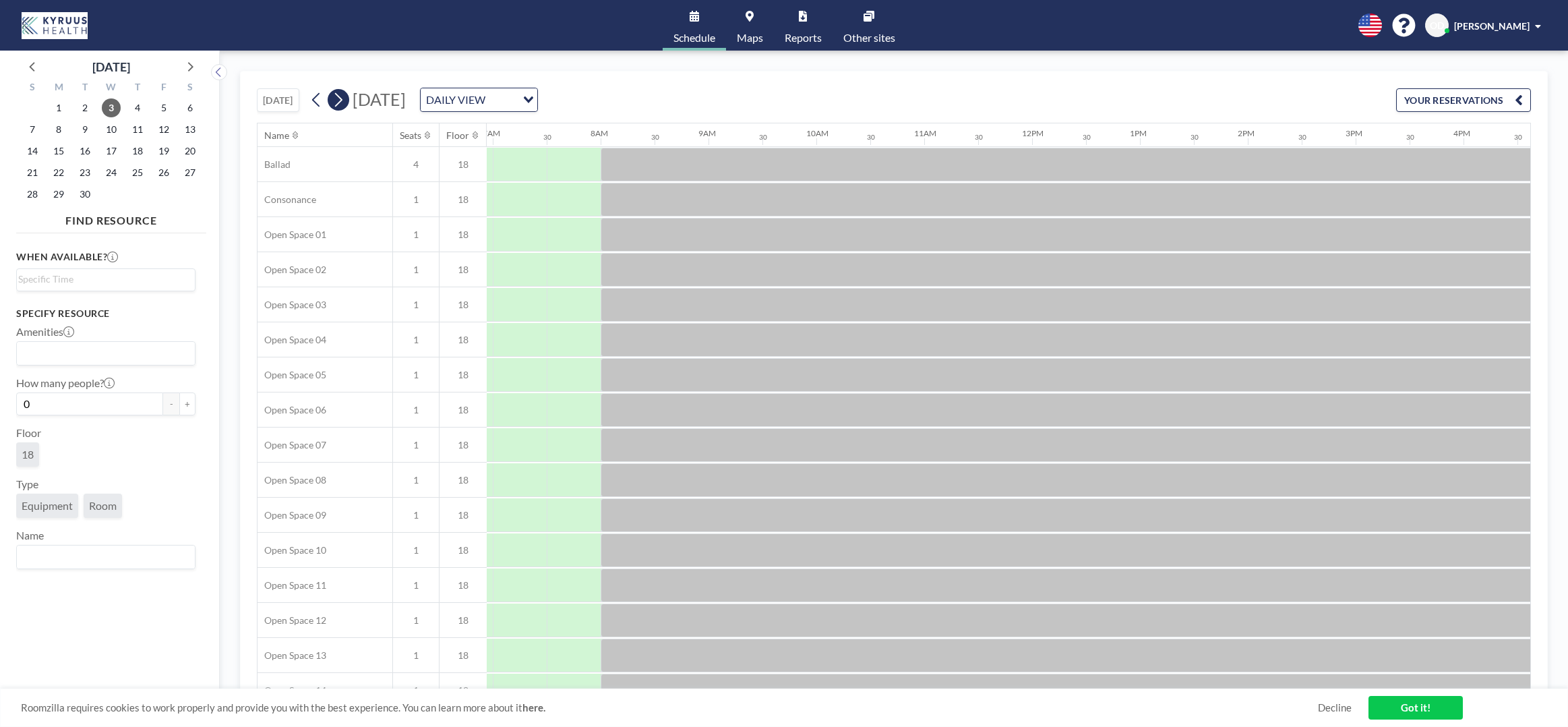
scroll to position [0, 809]
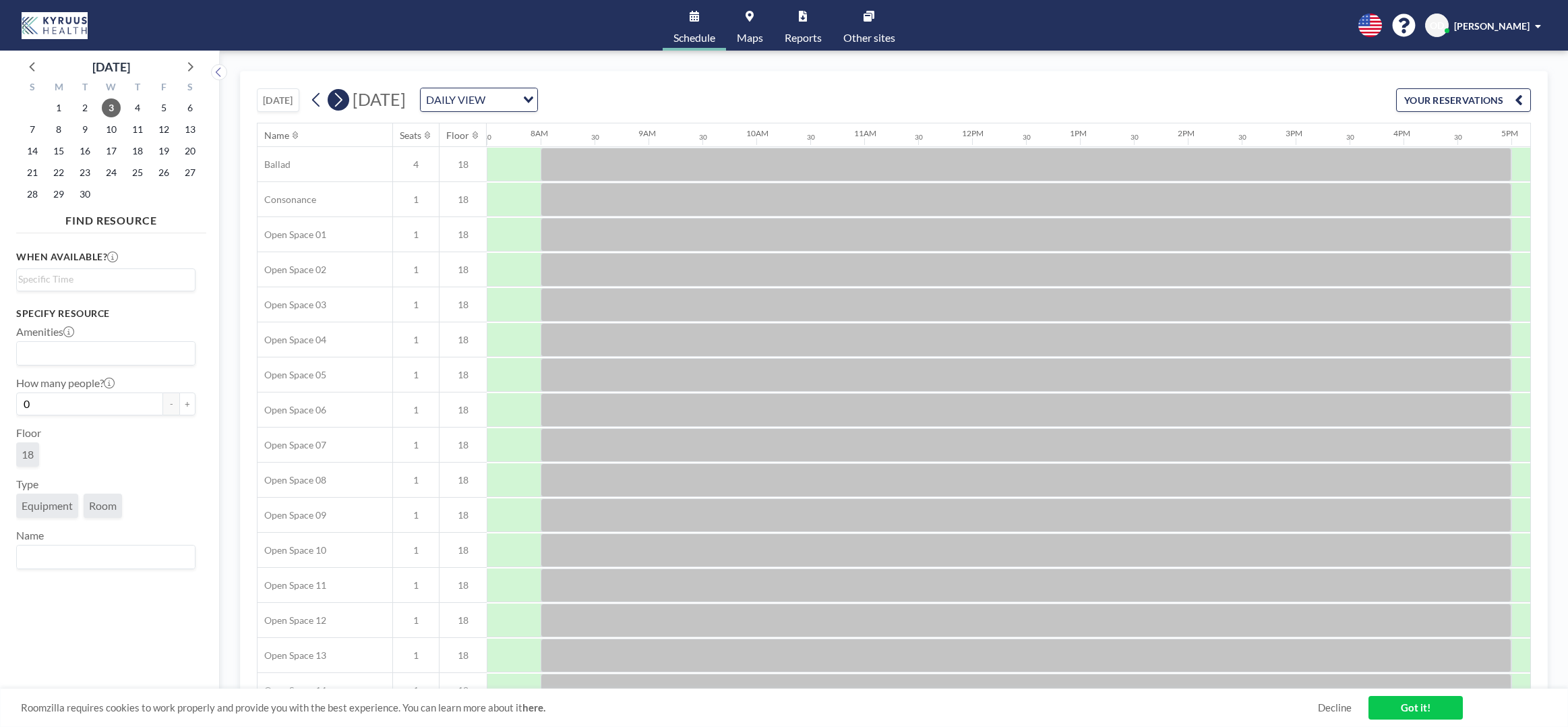
click at [341, 100] on icon at bounding box center [338, 100] width 13 height 20
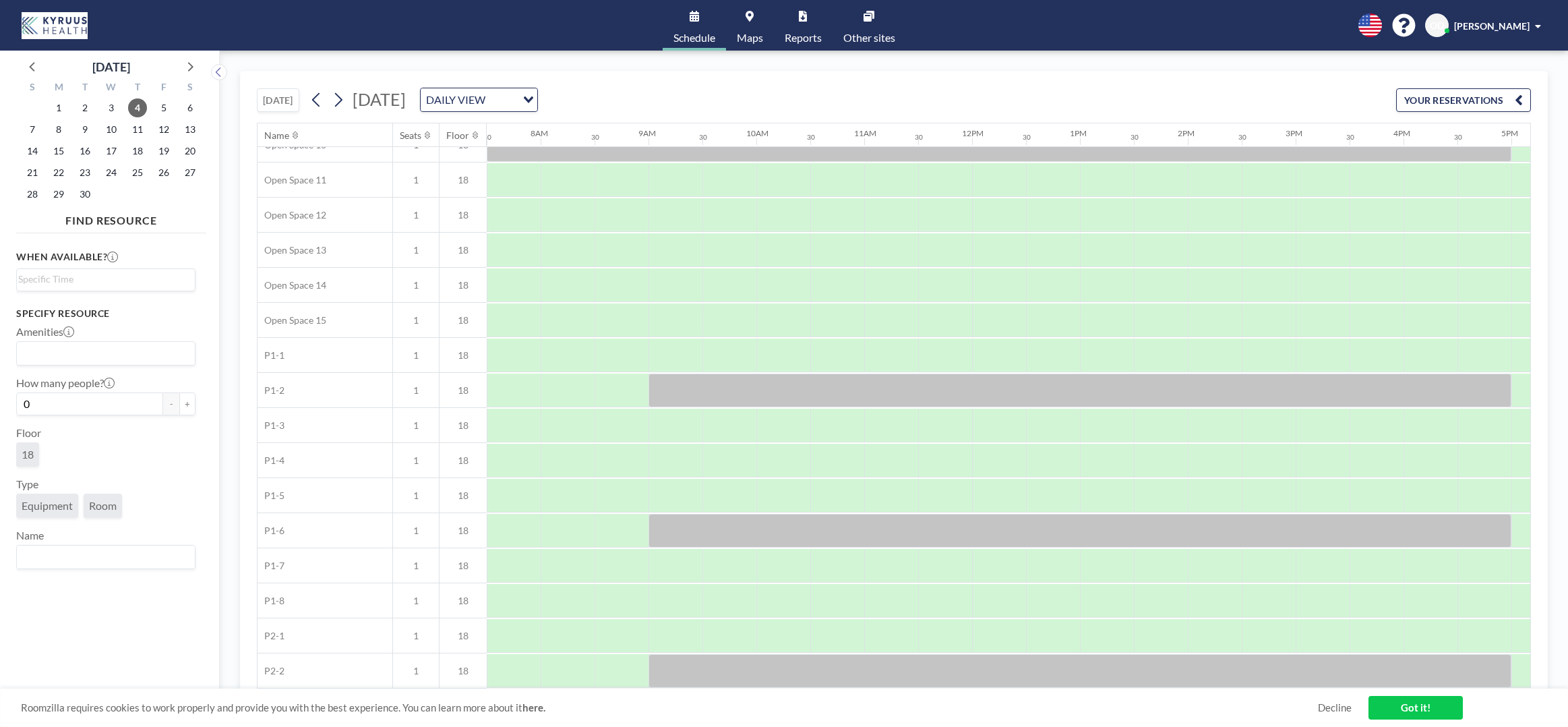
scroll to position [439, 809]
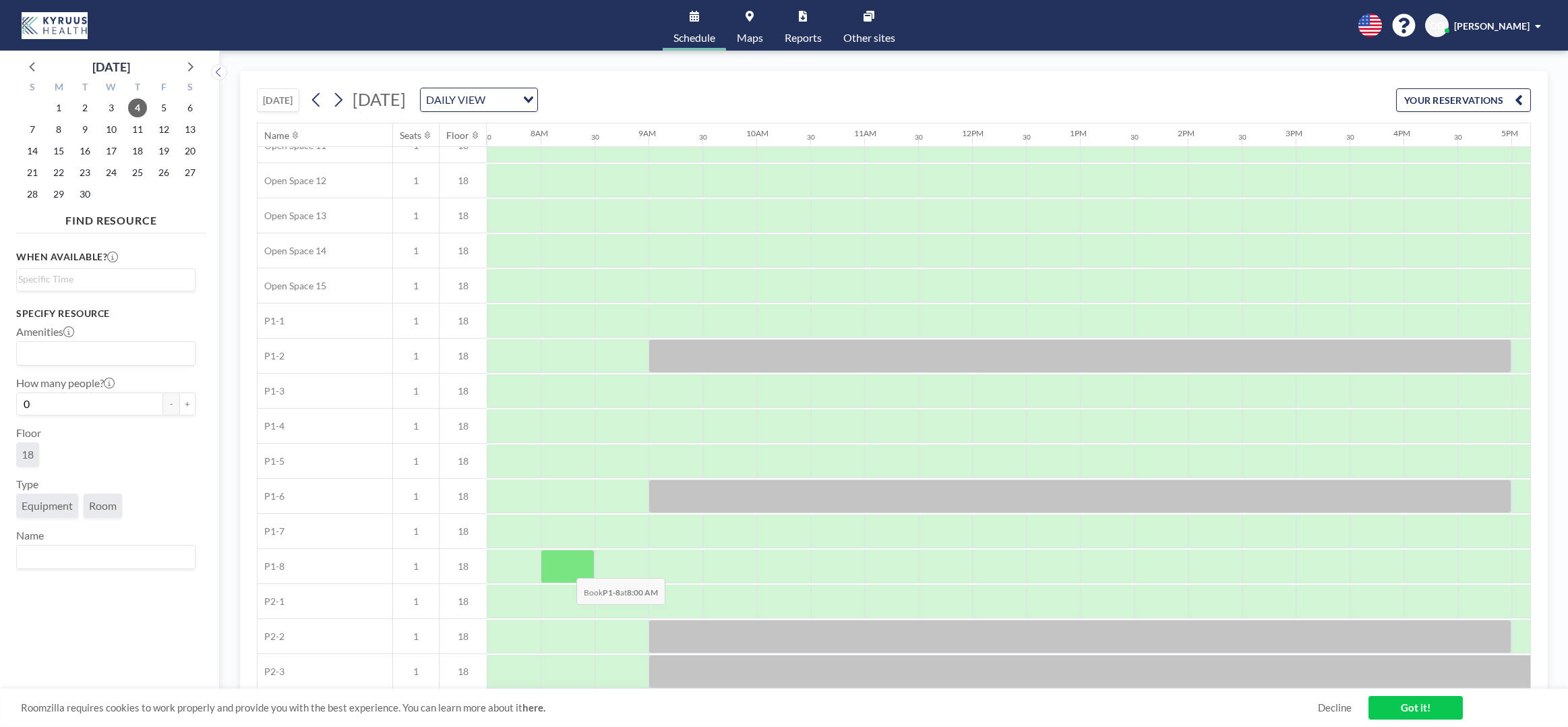
click at [565, 568] on div at bounding box center [568, 566] width 54 height 34
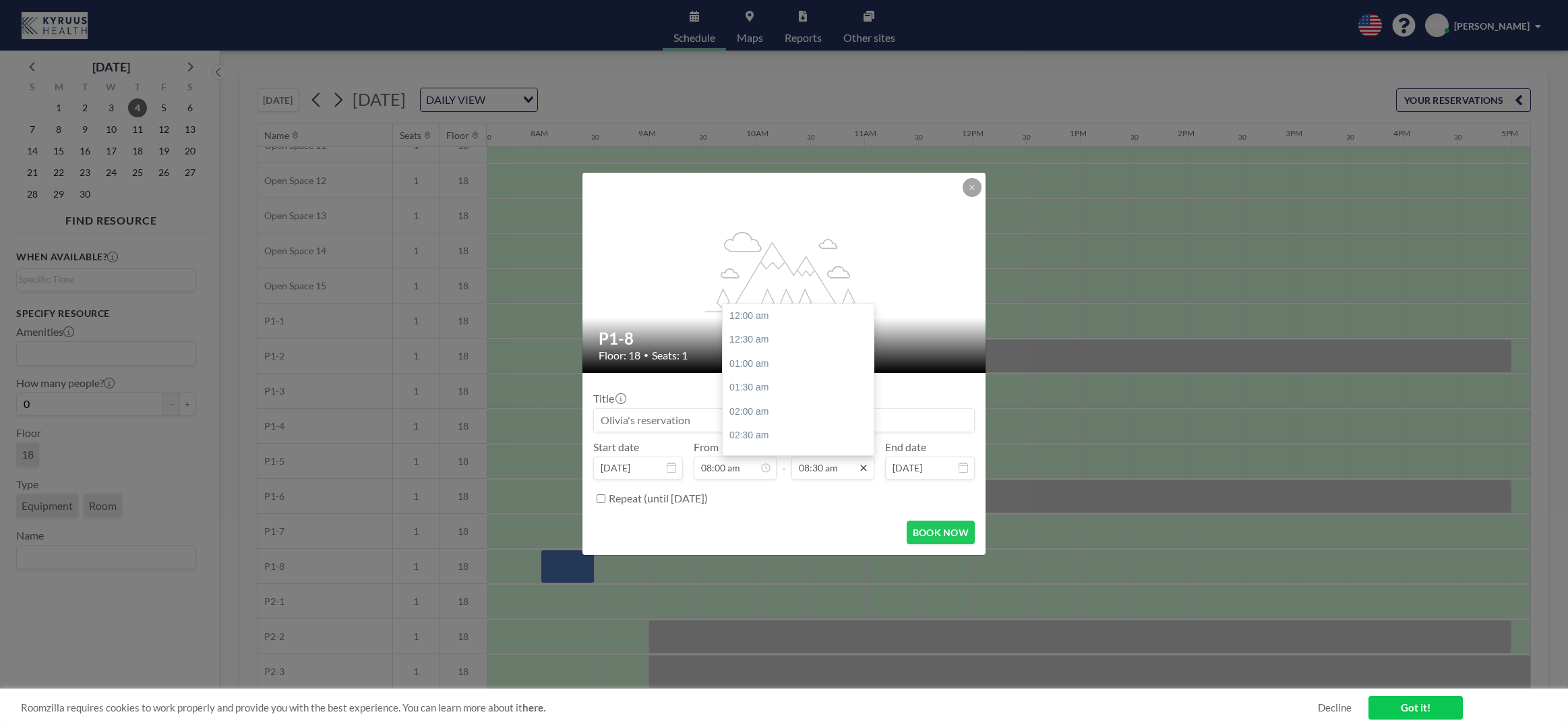
scroll to position [408, 0]
click at [844, 470] on input "08:30 am" at bounding box center [833, 467] width 83 height 23
click at [778, 444] on div "05:30 pm" at bounding box center [798, 452] width 151 height 25
type input "05:30 pm"
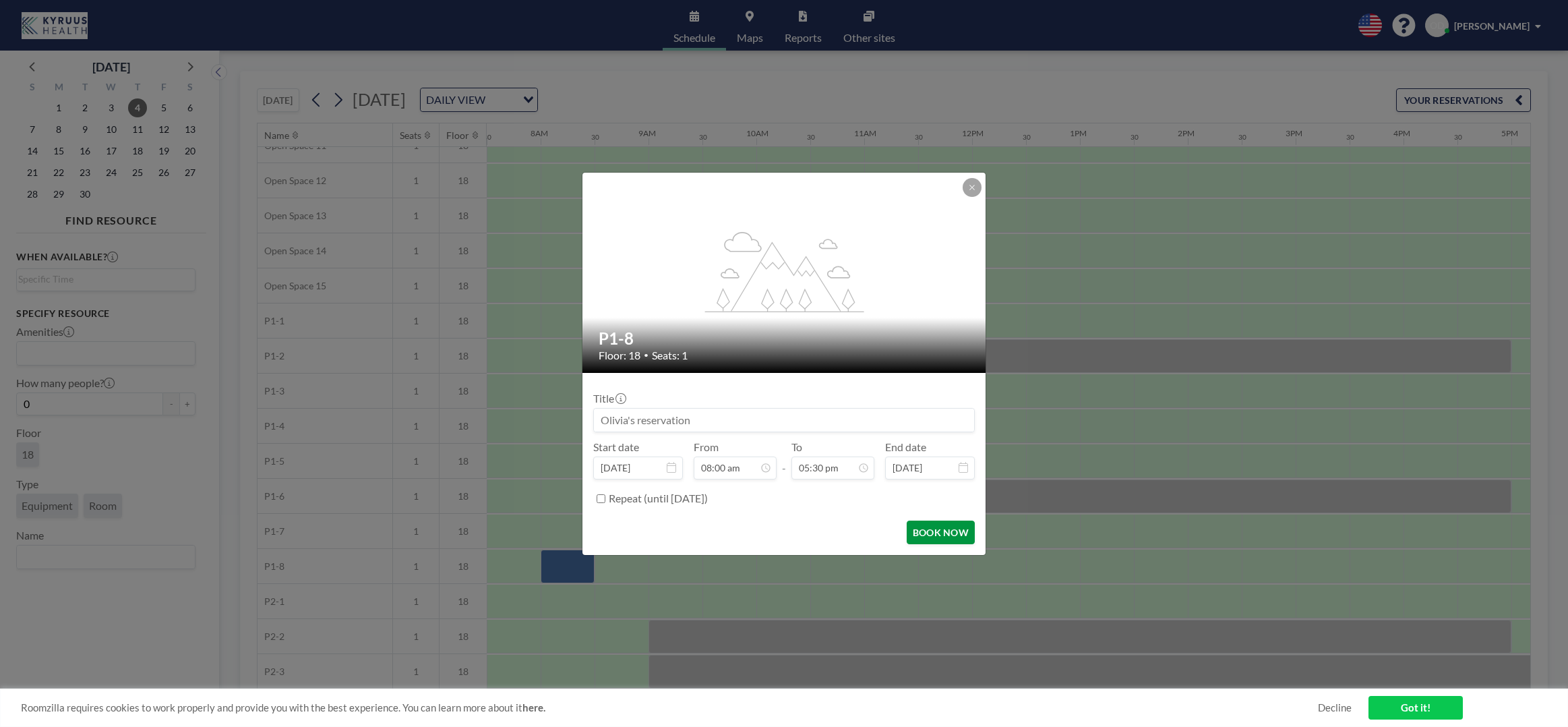
scroll to position [840, 0]
click at [948, 532] on button "BOOK NOW" at bounding box center [941, 532] width 68 height 24
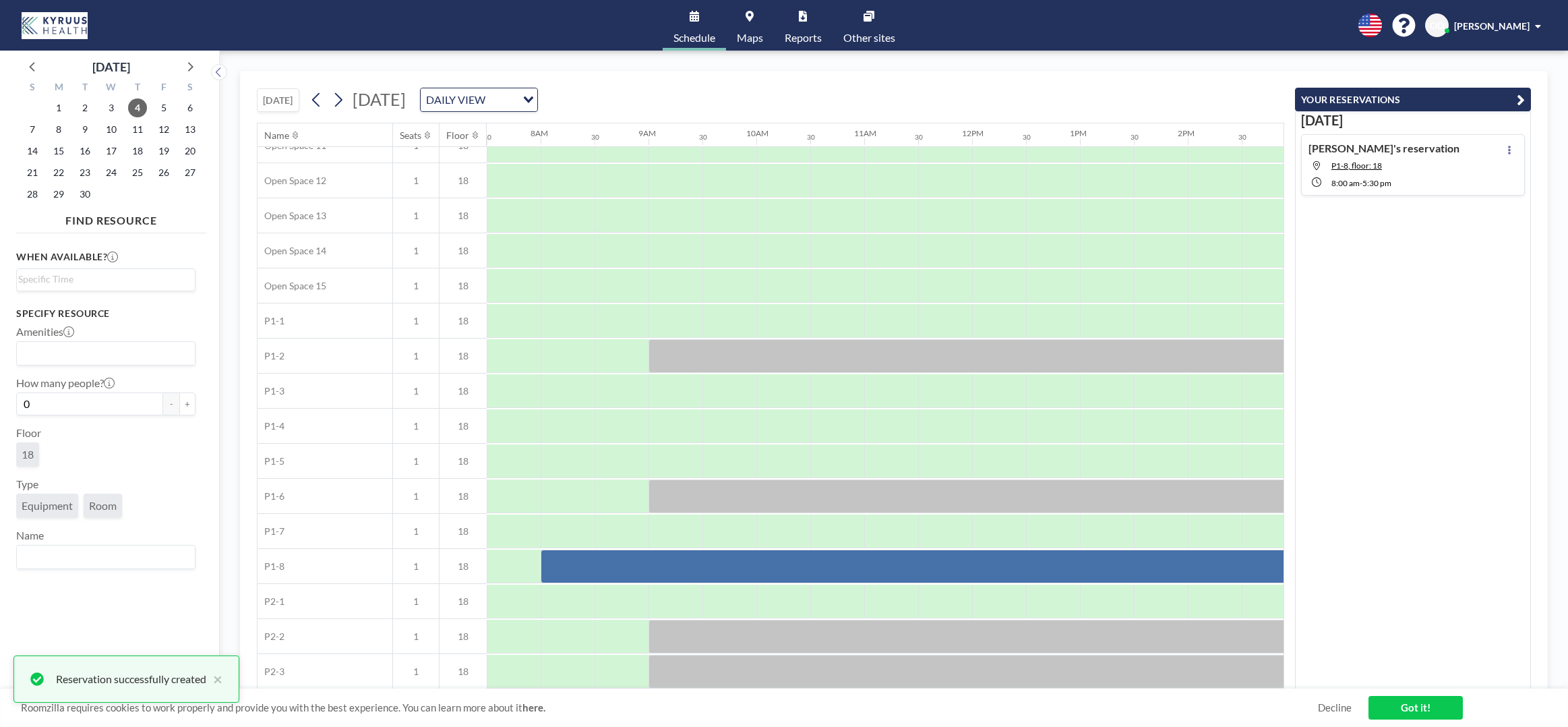
scroll to position [0, 0]
click at [1409, 705] on link "Got it!" at bounding box center [1416, 708] width 95 height 24
